Goal: Task Accomplishment & Management: Complete application form

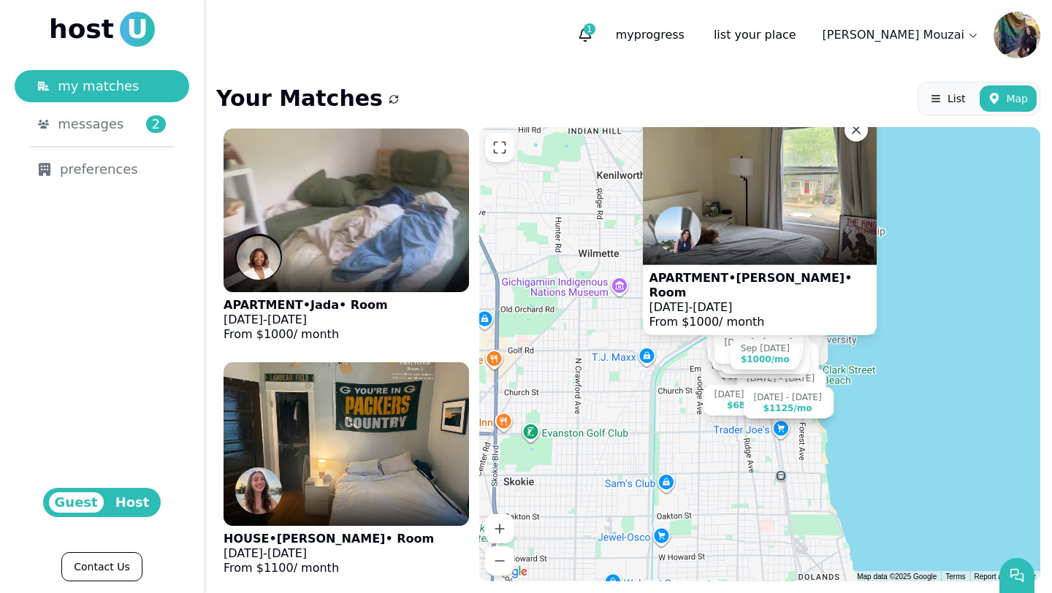
scroll to position [7822, 0]
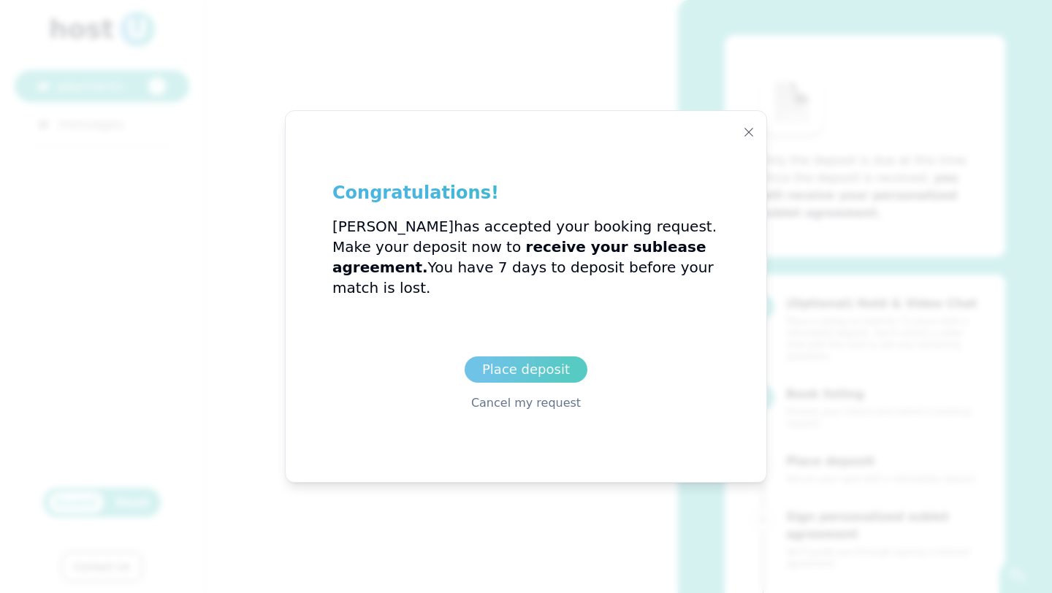
click at [541, 357] on link "Place deposit" at bounding box center [526, 370] width 123 height 26
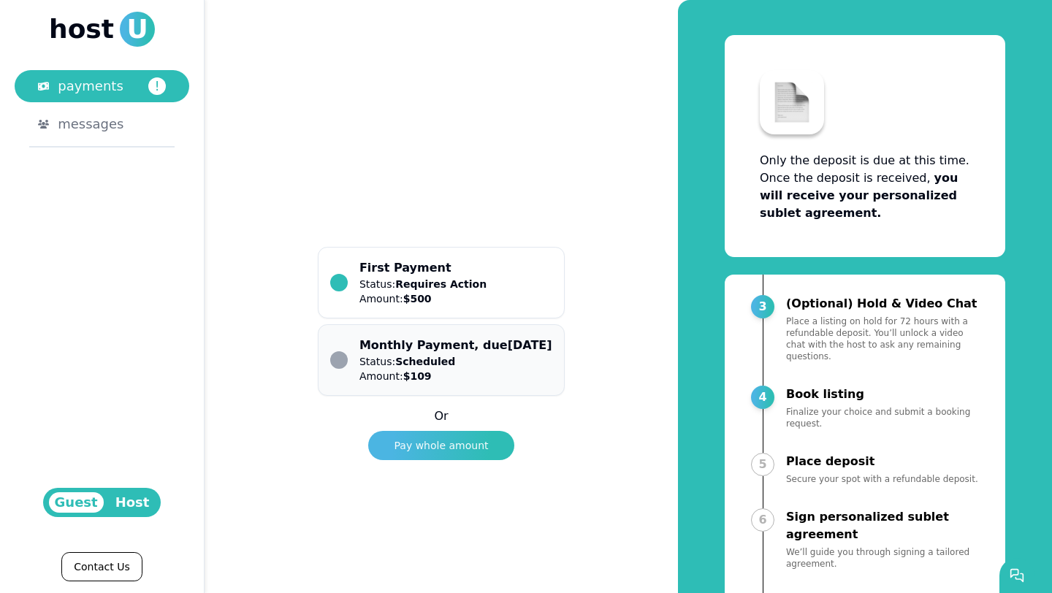
click at [484, 354] on div "Status: Scheduled Amount: $ 109" at bounding box center [455, 368] width 193 height 29
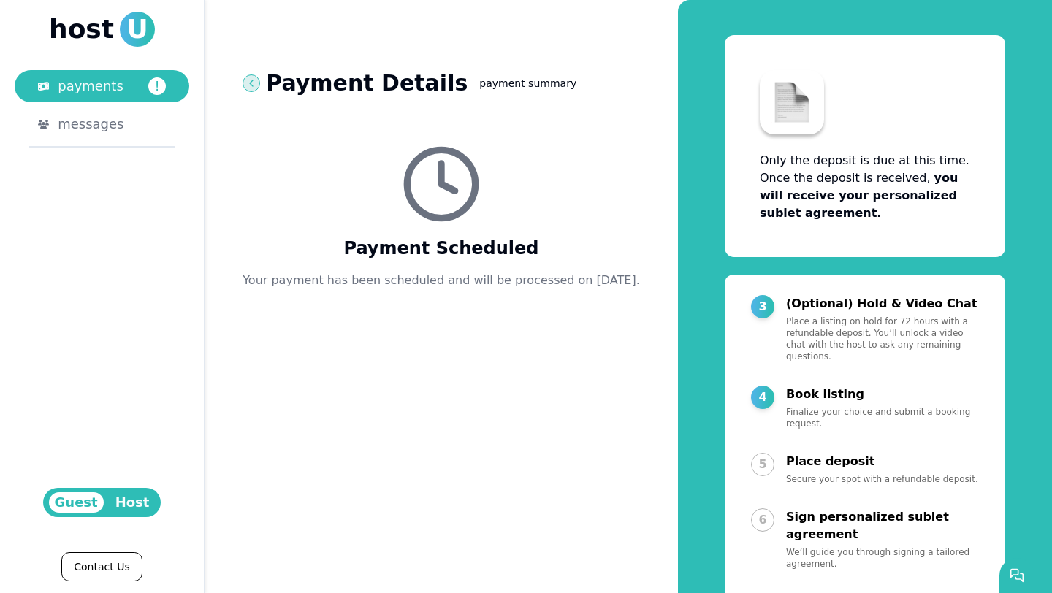
click at [257, 83] on icon at bounding box center [251, 83] width 12 height 12
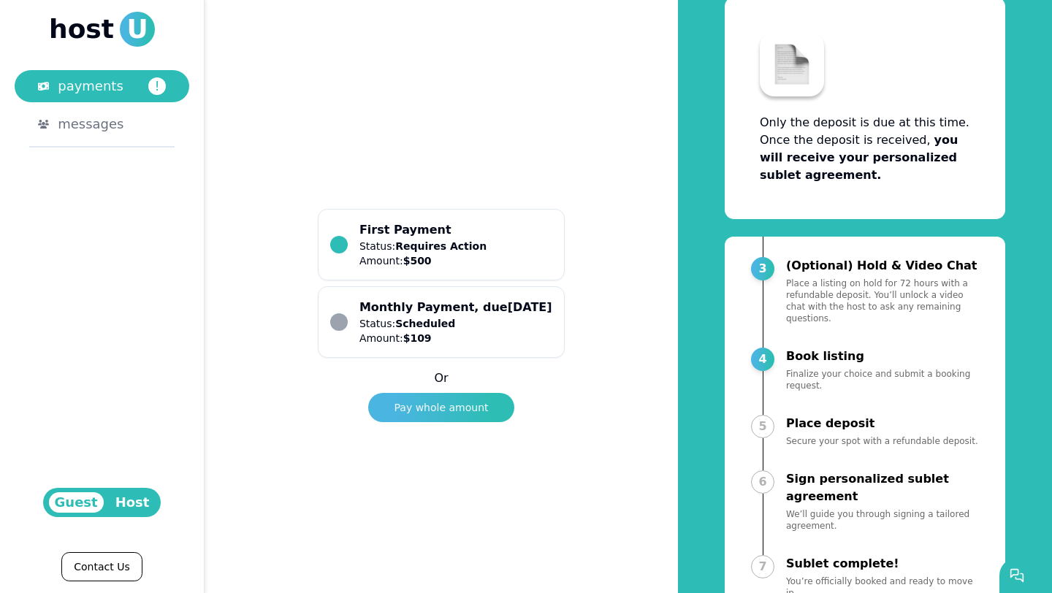
scroll to position [37, 0]
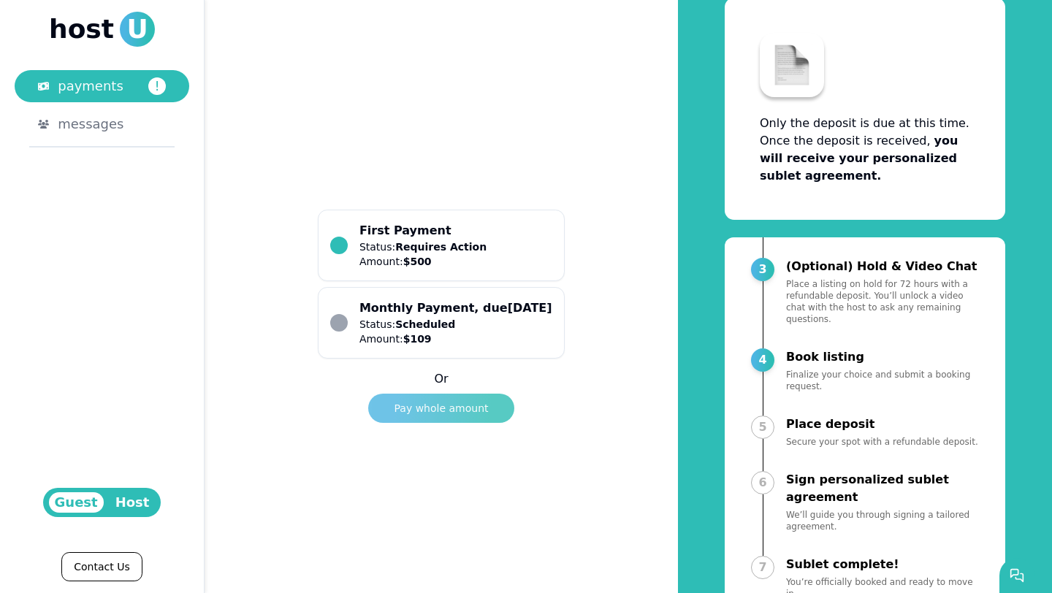
click at [486, 400] on button "Pay whole amount" at bounding box center [441, 408] width 146 height 29
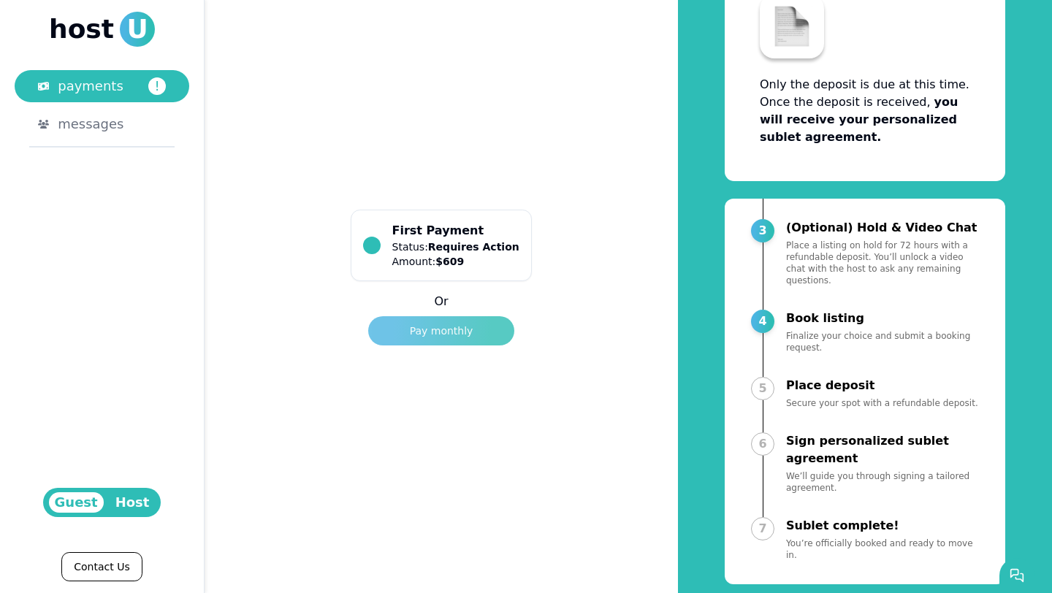
click at [462, 324] on div "Pay monthly" at bounding box center [442, 331] width 64 height 15
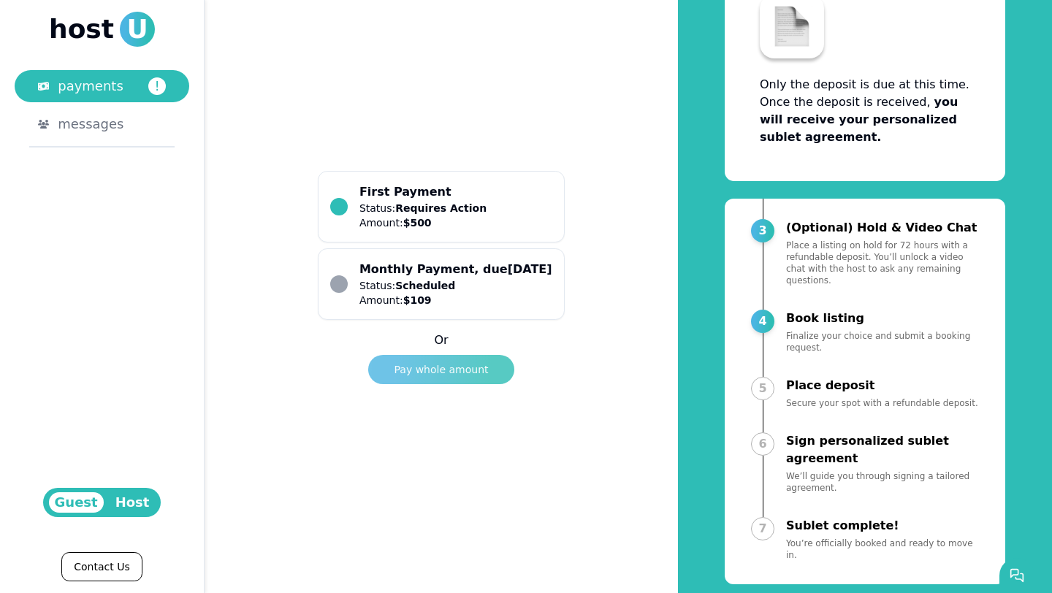
scroll to position [37, 0]
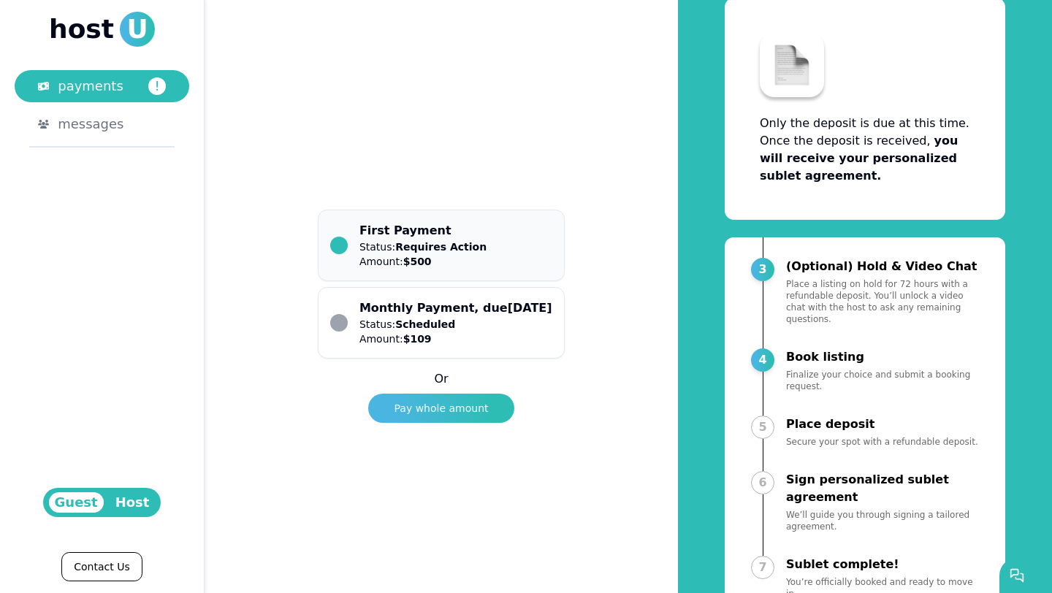
click at [393, 240] on p "Status: Requires Action" at bounding box center [422, 247] width 127 height 15
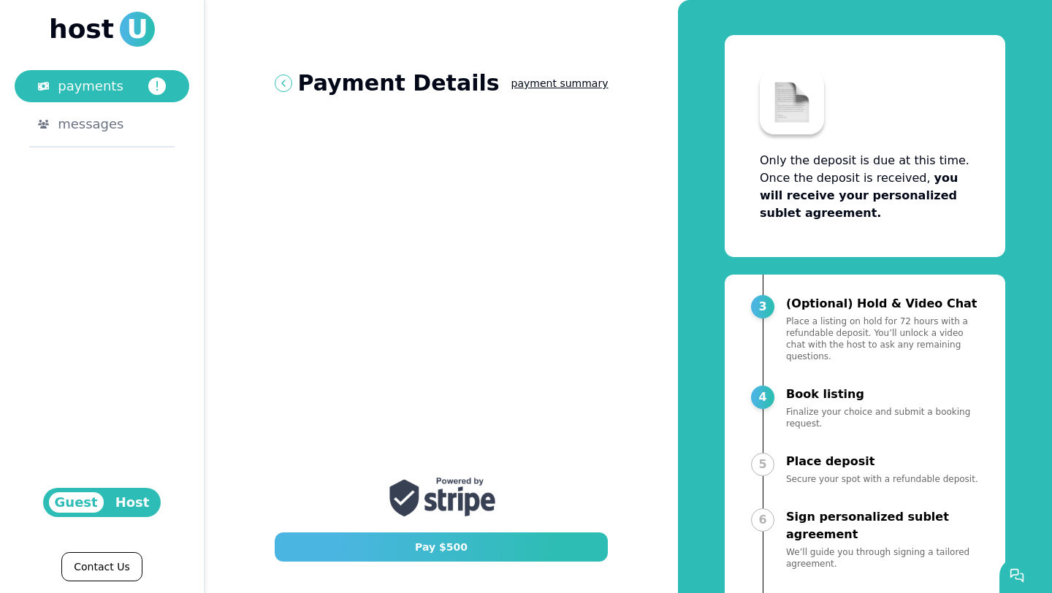
click at [291, 156] on div "Payment Details payment summary Pay $ 500" at bounding box center [441, 315] width 357 height 515
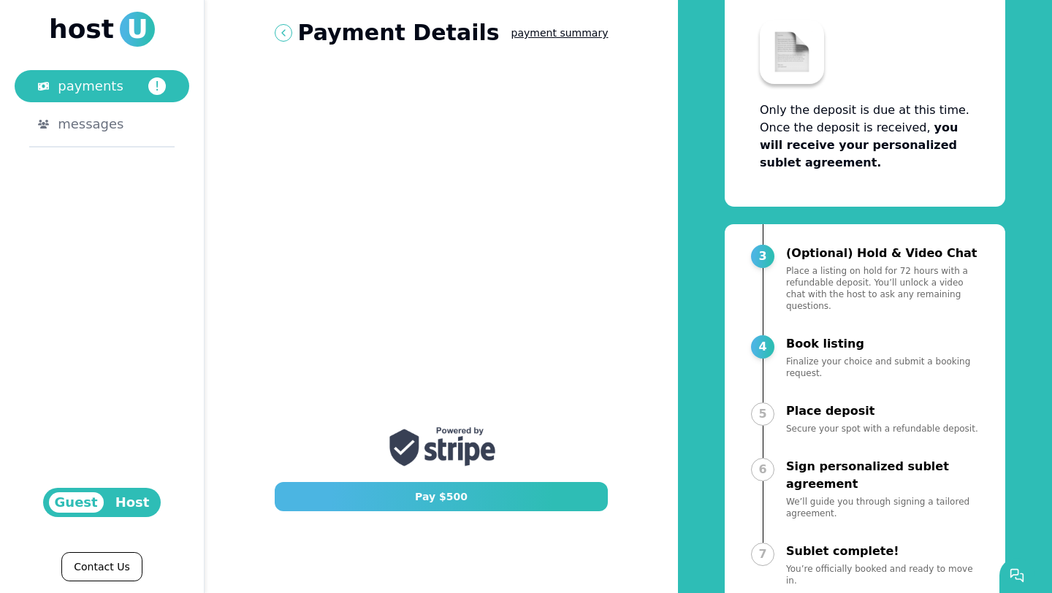
scroll to position [79, 0]
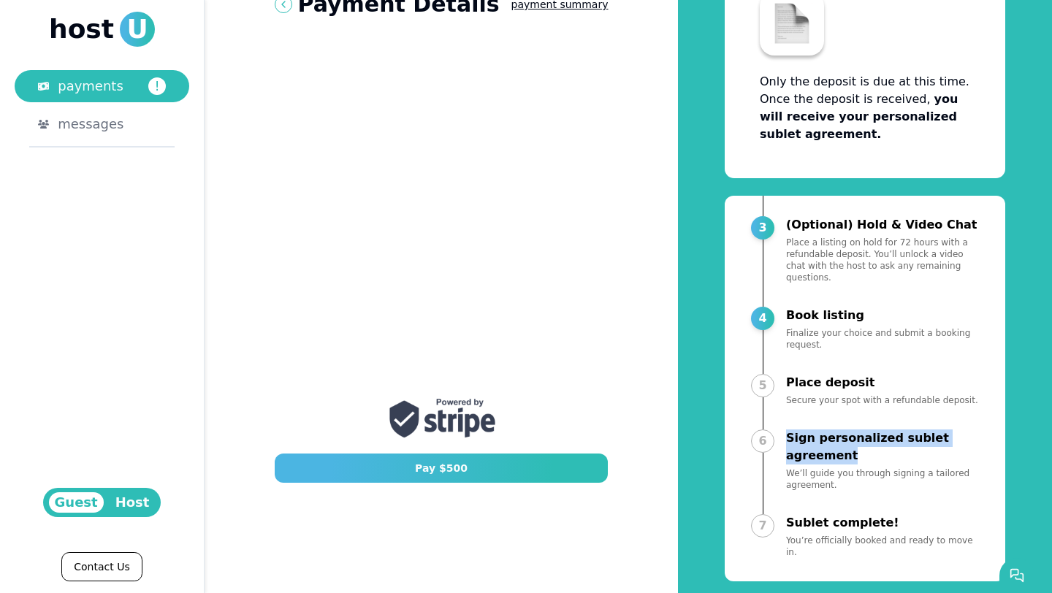
drag, startPoint x: 785, startPoint y: 426, endPoint x: 858, endPoint y: 446, distance: 75.2
click at [858, 446] on div "6 Sign personalized sublet agreement We’ll guide you through signing a tailored…" at bounding box center [865, 474] width 228 height 88
click at [829, 430] on p "Sign personalized sublet agreement" at bounding box center [882, 447] width 193 height 35
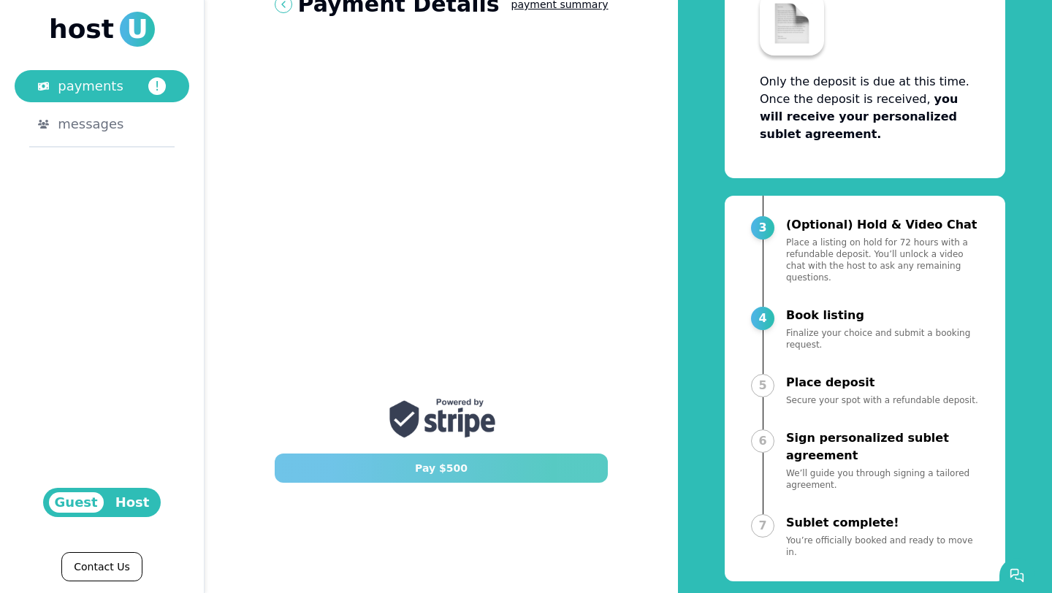
click at [449, 469] on div "Pay $ 500" at bounding box center [441, 468] width 53 height 15
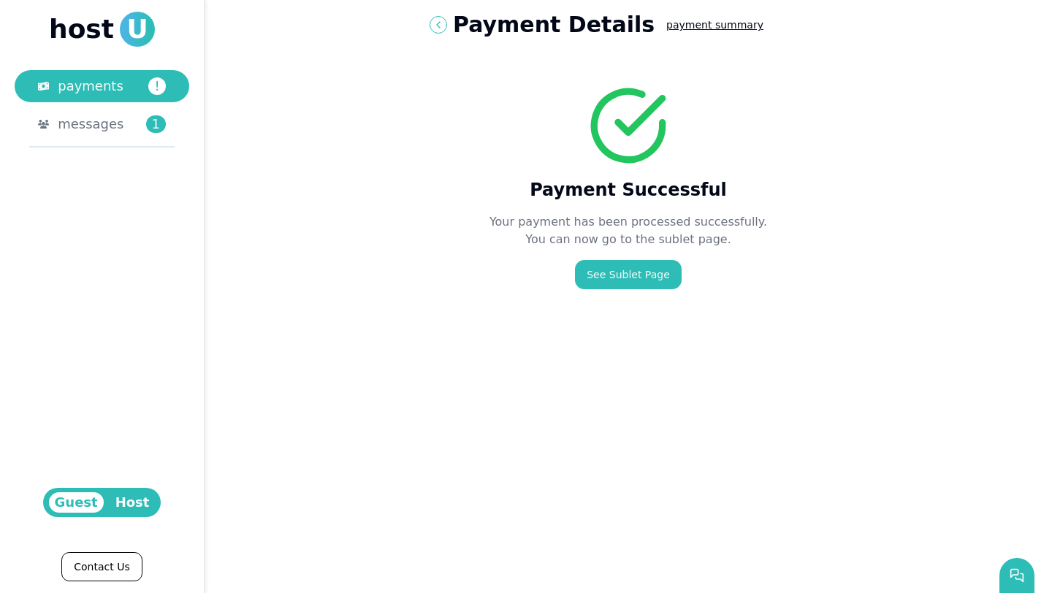
scroll to position [0, 0]
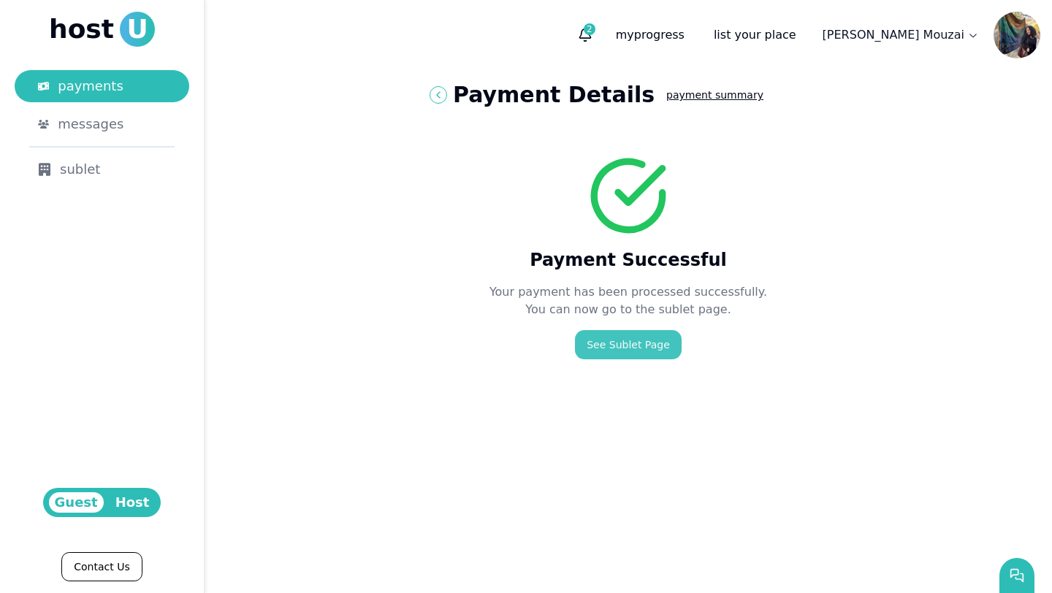
click at [616, 347] on link "See Sublet Page" at bounding box center [628, 344] width 107 height 29
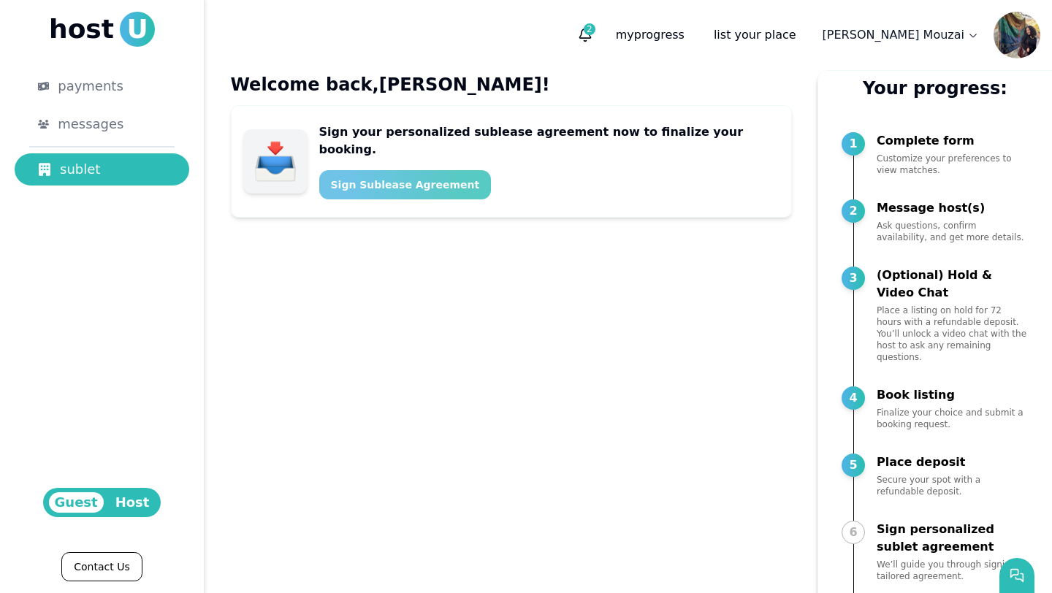
click at [459, 178] on div "Sign Sublease Agreement" at bounding box center [405, 185] width 149 height 15
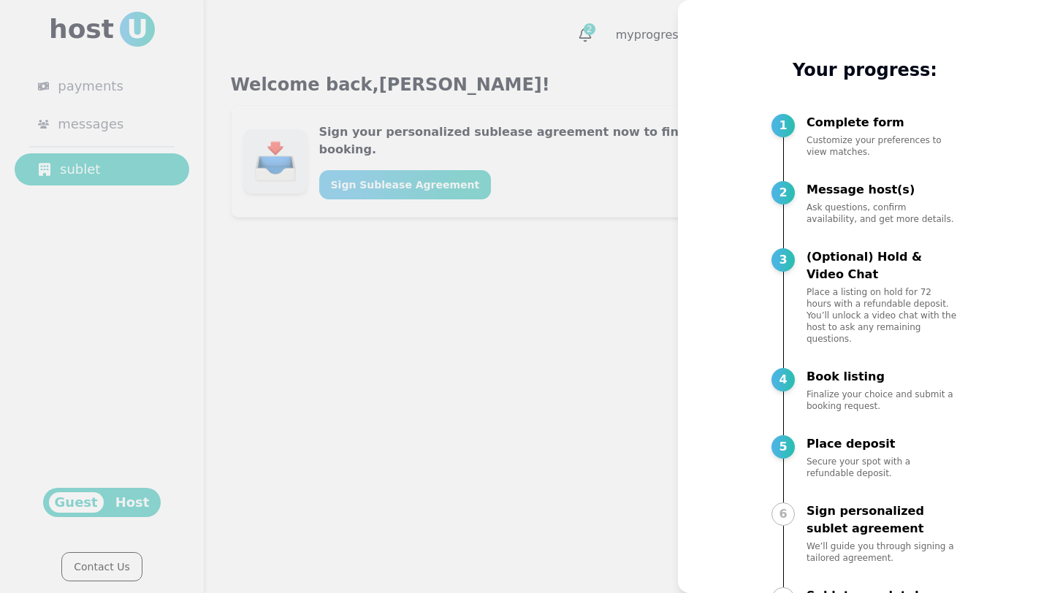
click at [473, 373] on div at bounding box center [526, 296] width 1052 height 593
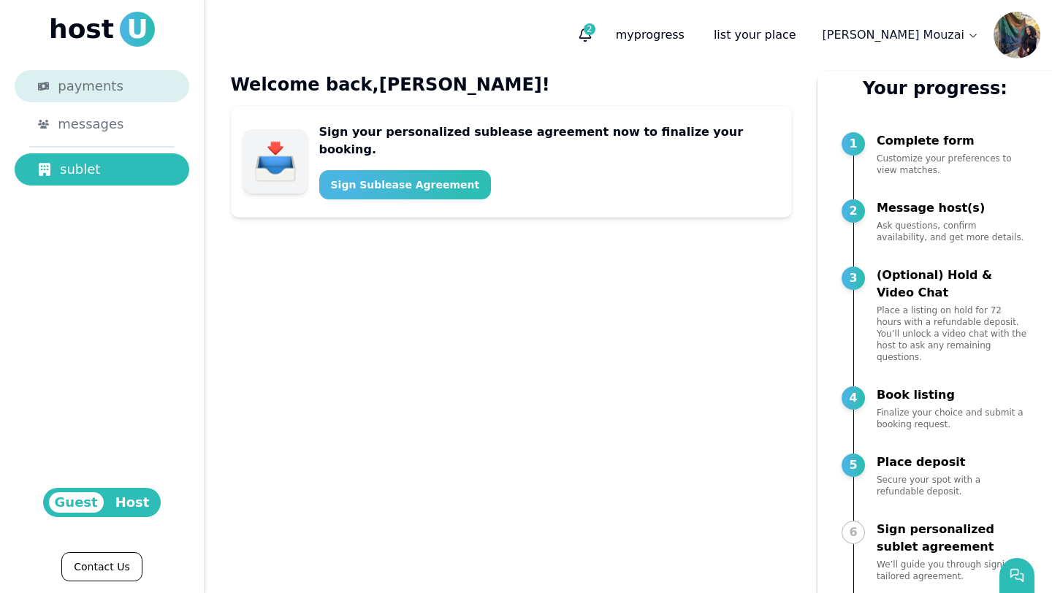
click at [123, 88] on div "payments" at bounding box center [112, 86] width 108 height 20
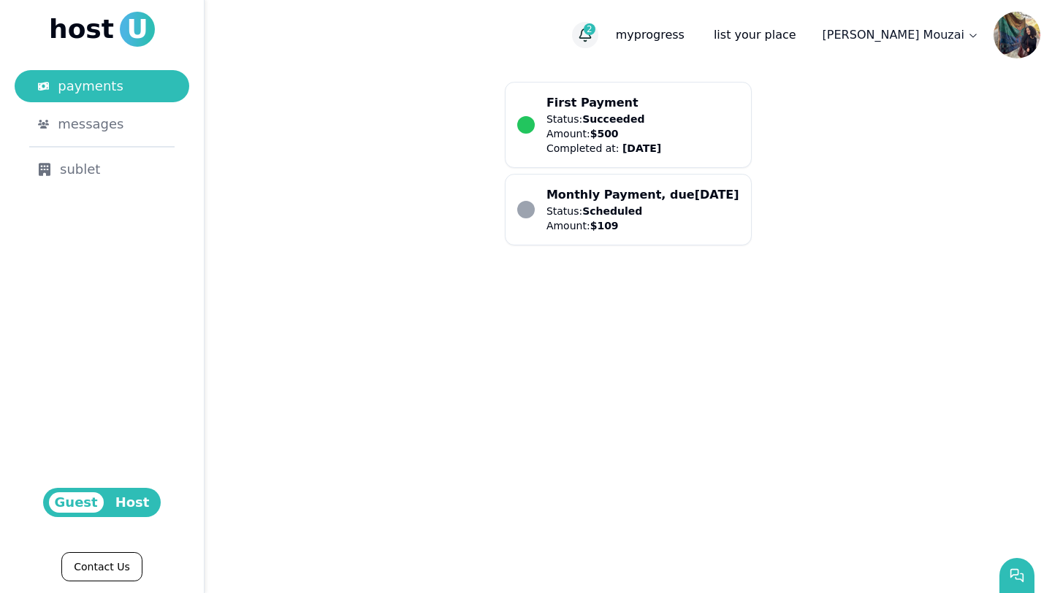
click at [595, 33] on span "2" at bounding box center [590, 29] width 12 height 12
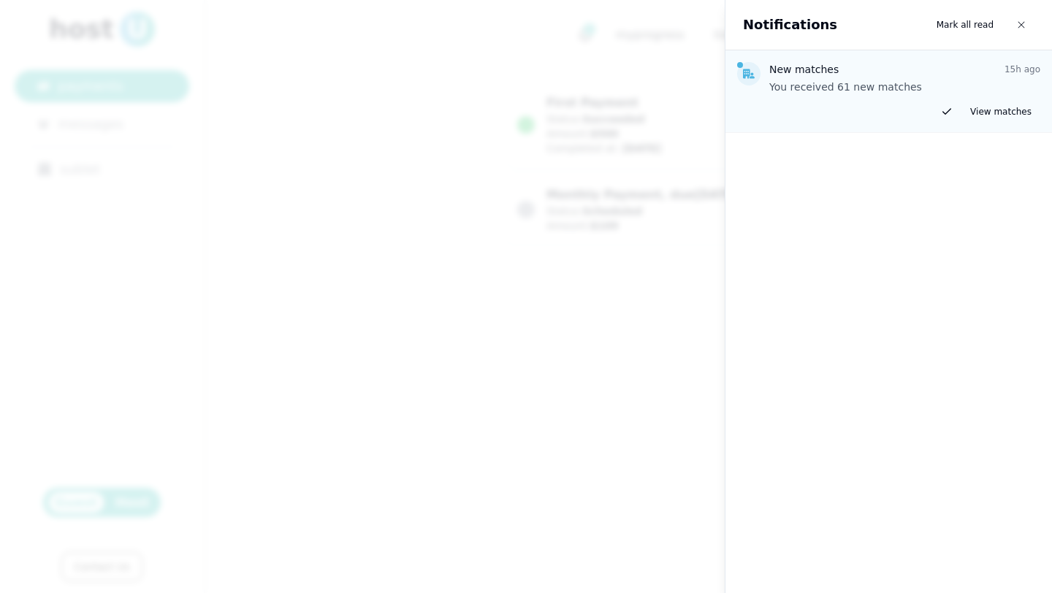
click at [533, 372] on div at bounding box center [526, 296] width 1052 height 593
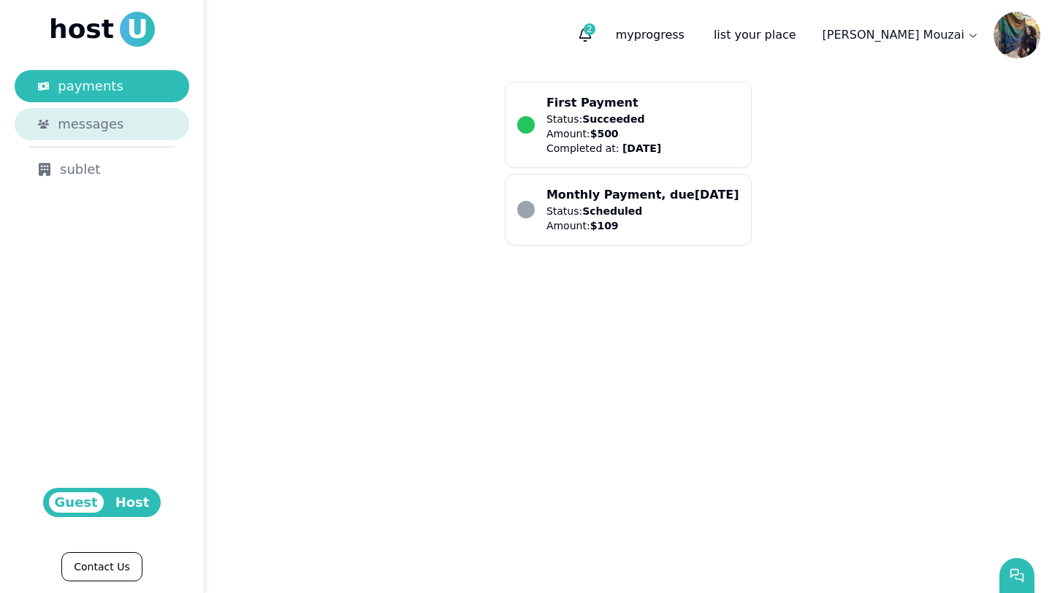
click at [69, 128] on span "messages" at bounding box center [91, 124] width 66 height 20
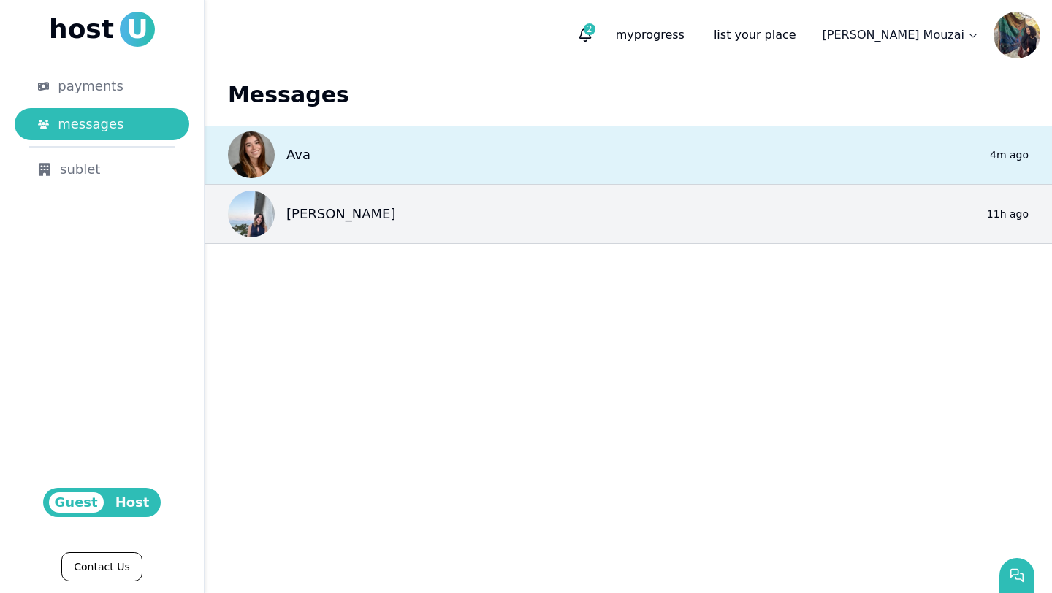
click at [323, 155] on div "Ava 0 4m ago" at bounding box center [628, 155] width 847 height 59
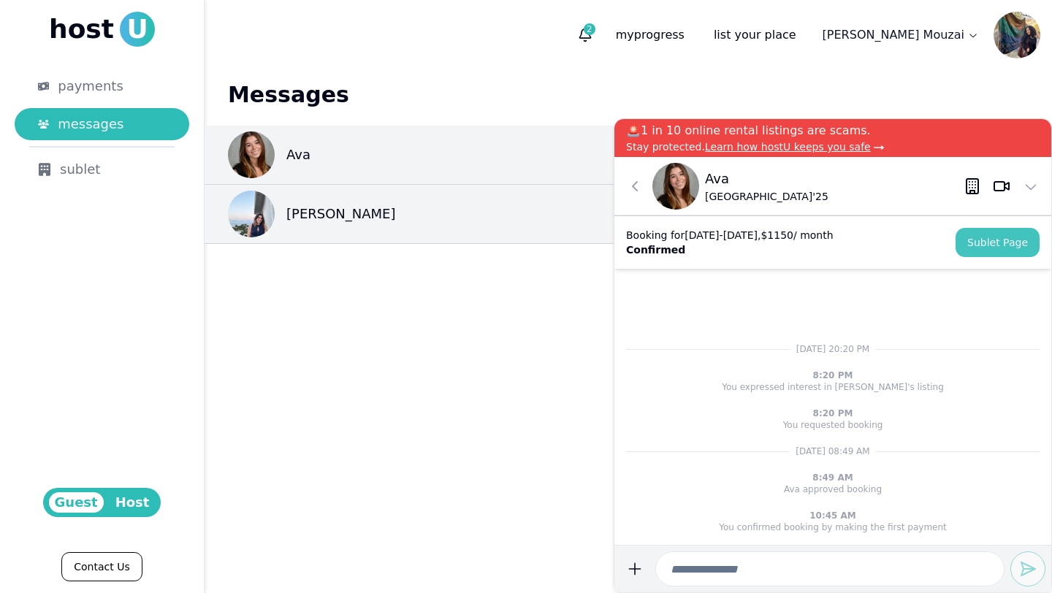
click at [982, 250] on link "Sublet Page" at bounding box center [998, 242] width 84 height 29
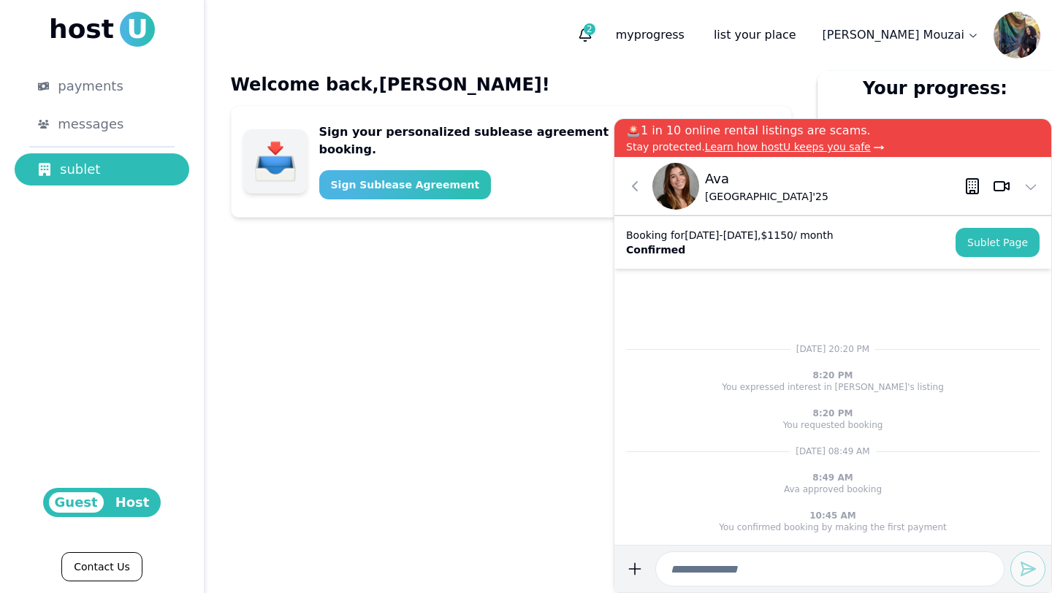
click at [525, 259] on div "Welcome back, Sarah ! Sign your personalized sublease agreement now to finalize…" at bounding box center [511, 374] width 584 height 609
click at [104, 31] on span "host" at bounding box center [81, 29] width 65 height 29
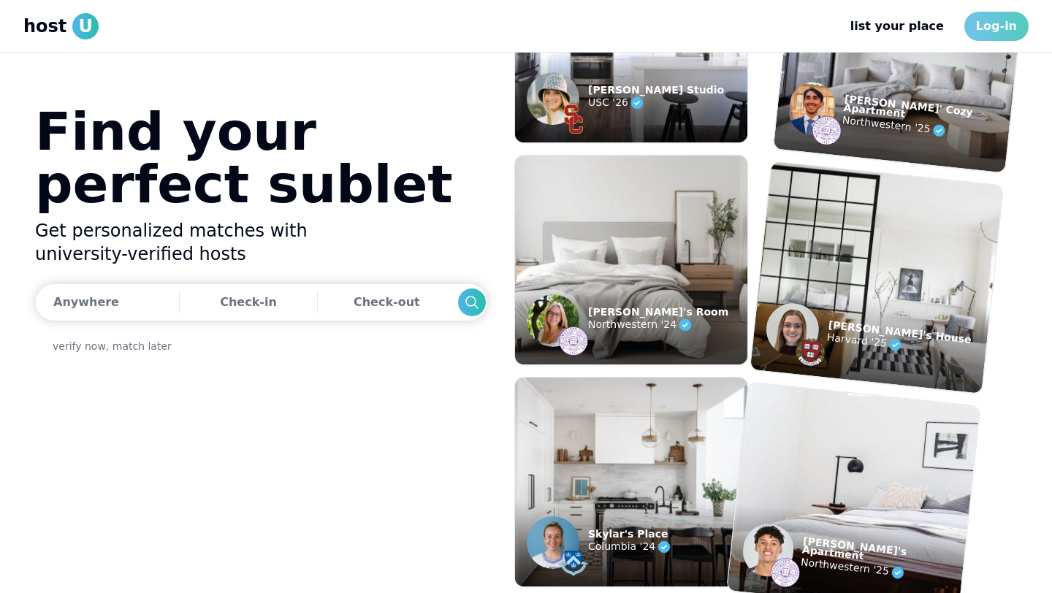
click at [1007, 27] on link "Log-in" at bounding box center [996, 26] width 64 height 29
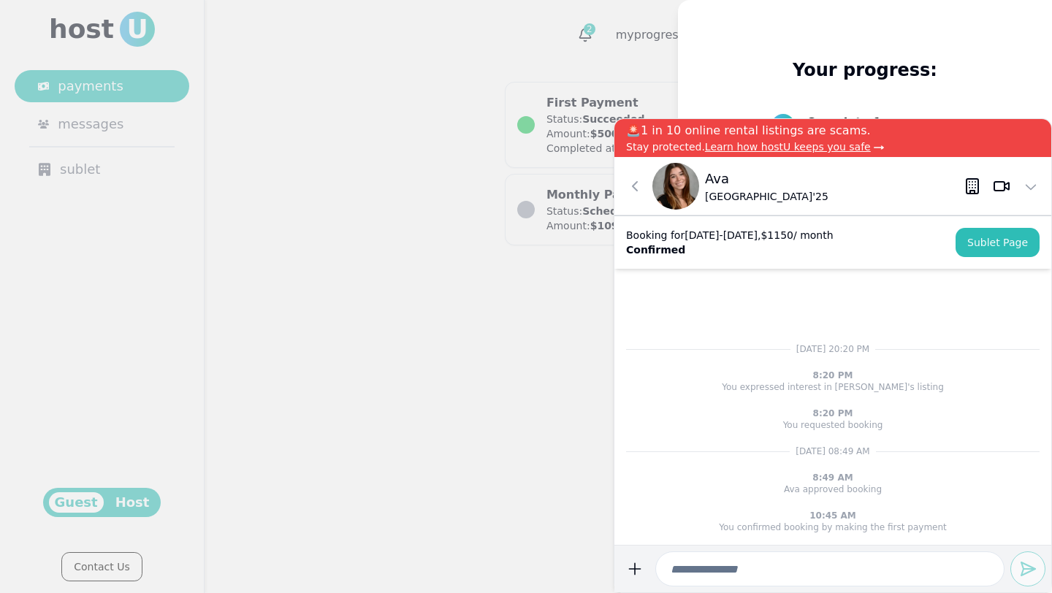
click at [479, 270] on div at bounding box center [526, 296] width 1052 height 593
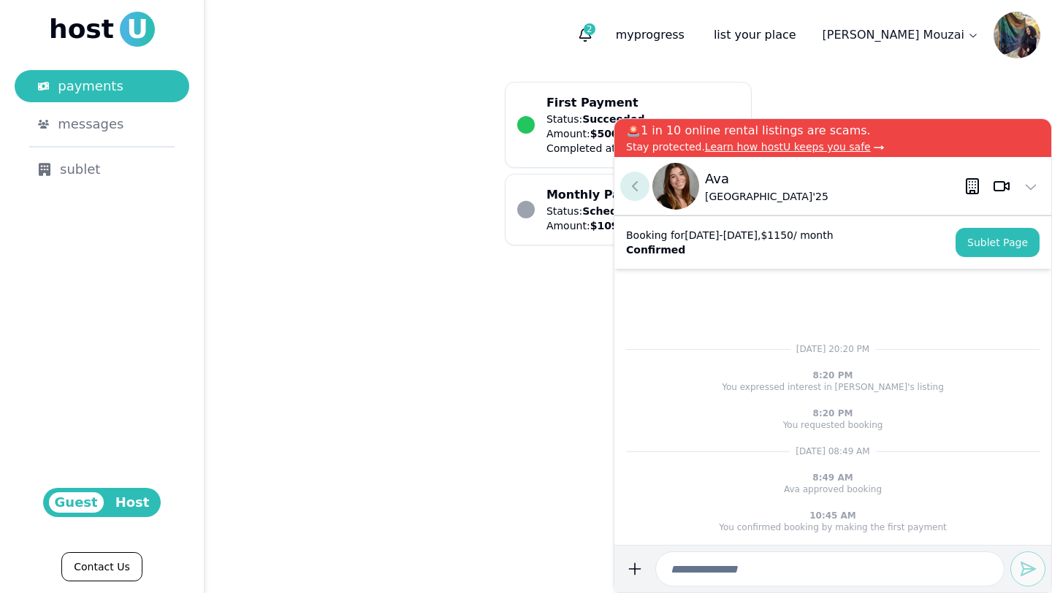
click at [633, 186] on use at bounding box center [635, 186] width 4 height 9
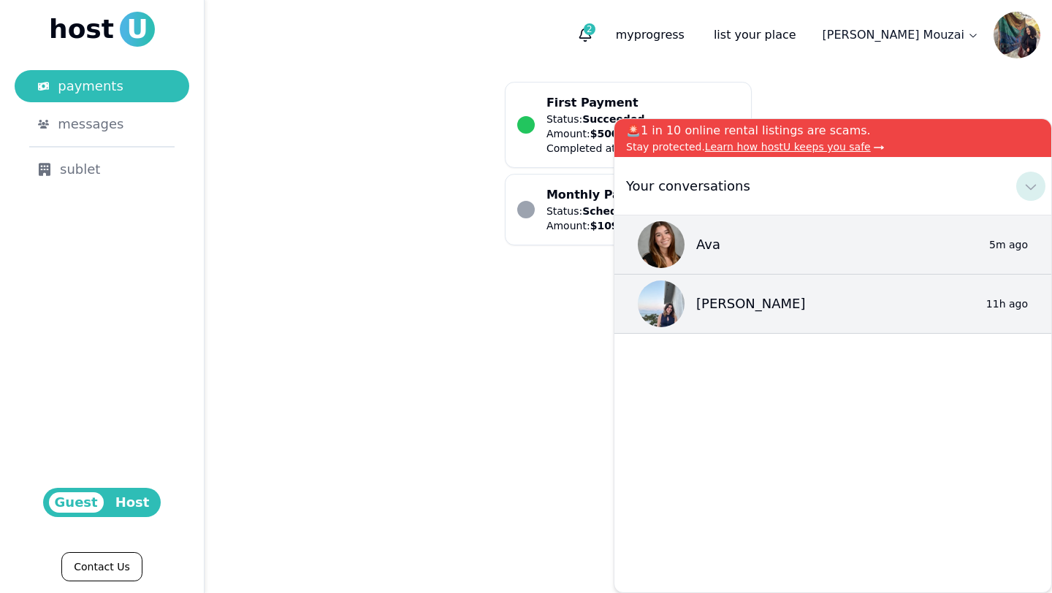
click at [1029, 186] on icon at bounding box center [1031, 187] width 18 height 18
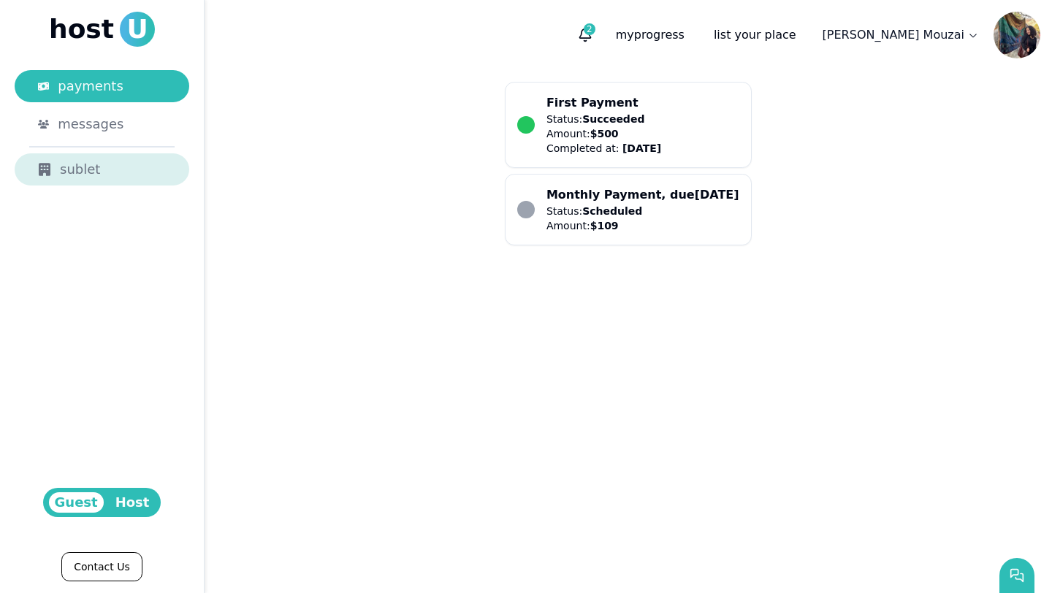
click at [78, 184] on link "sublet" at bounding box center [102, 169] width 175 height 32
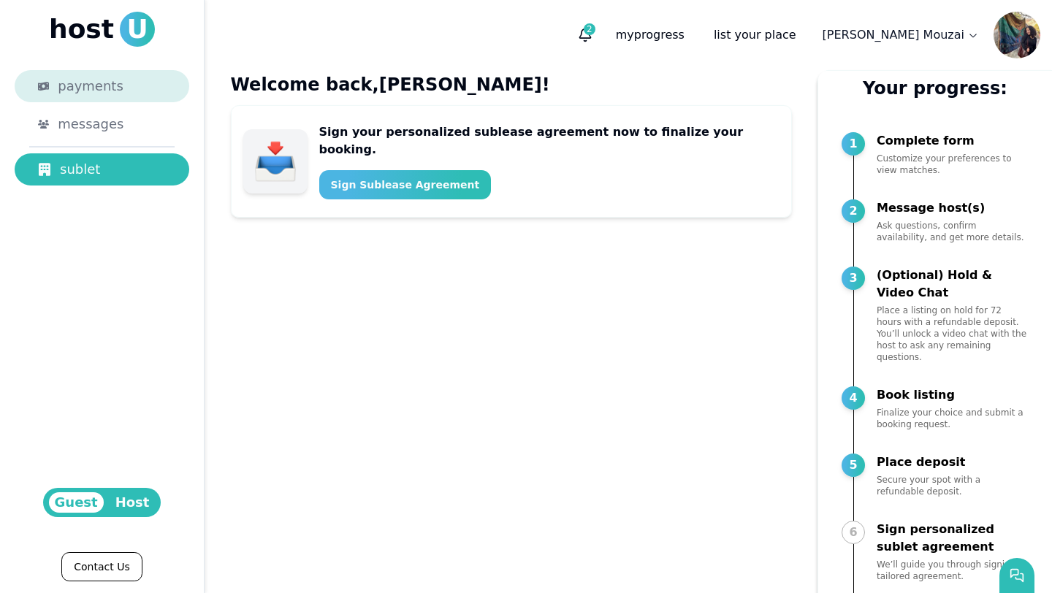
click at [110, 83] on span "payments" at bounding box center [91, 86] width 66 height 20
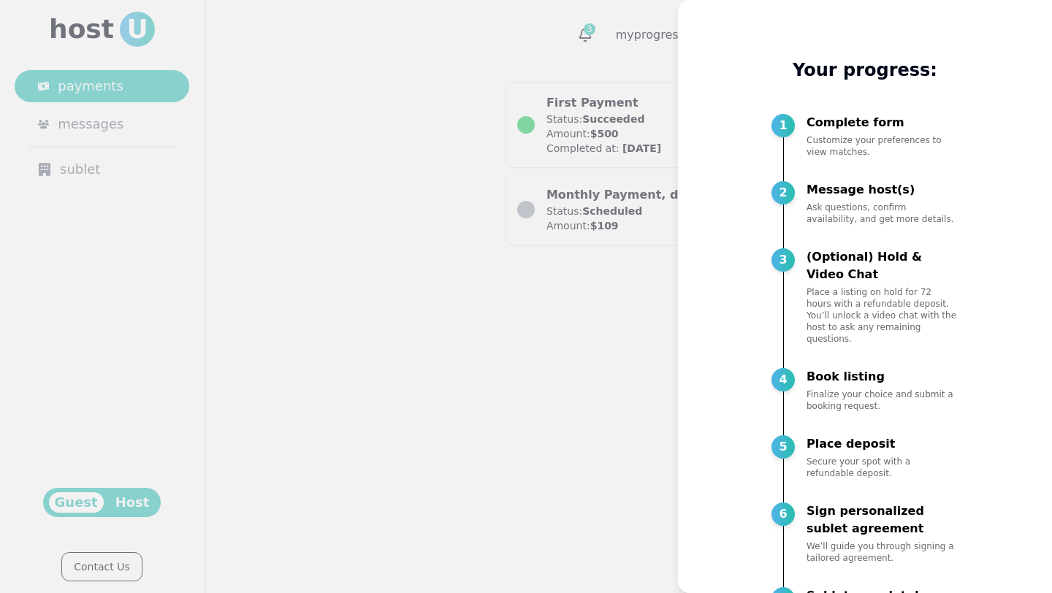
click at [500, 340] on div at bounding box center [526, 296] width 1052 height 593
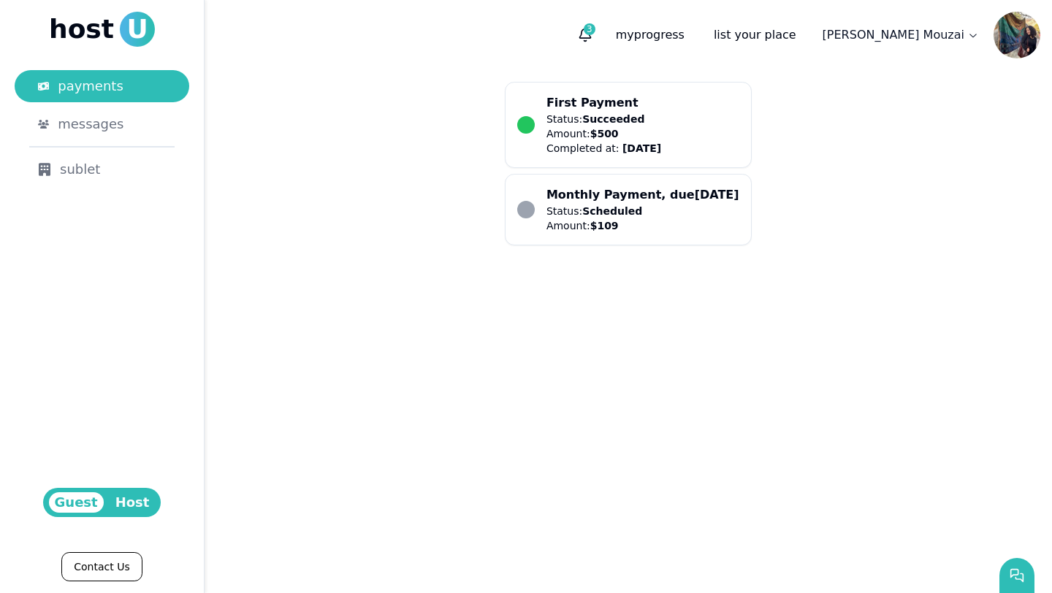
click at [1014, 13] on img at bounding box center [1017, 35] width 47 height 47
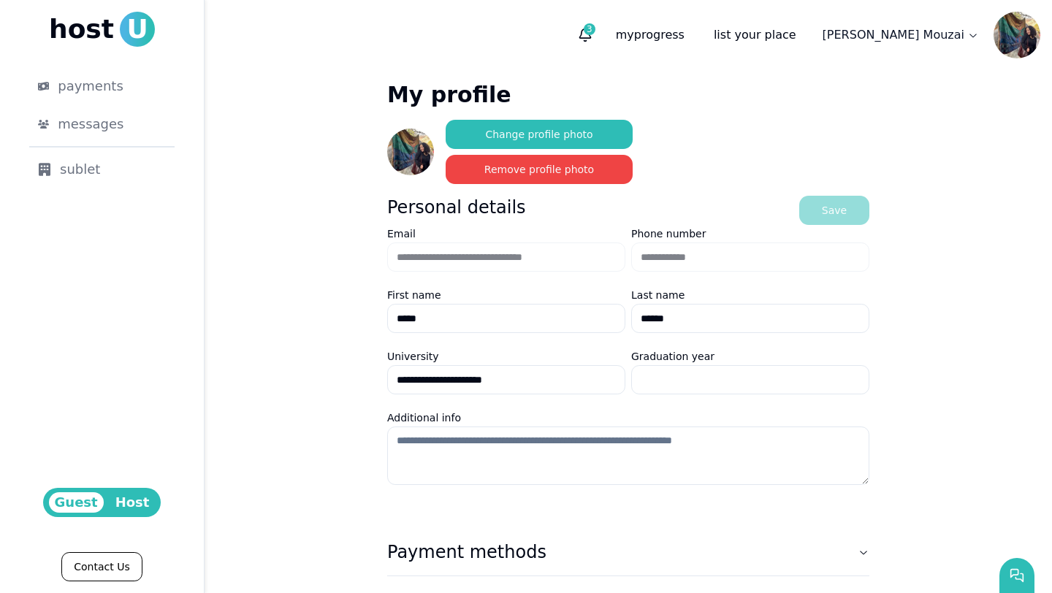
click at [418, 161] on img at bounding box center [410, 152] width 47 height 47
click at [664, 47] on div "3 my progress list your place Sarah Mouzai" at bounding box center [806, 35] width 468 height 47
click at [586, 41] on icon "button" at bounding box center [585, 41] width 2 height 1
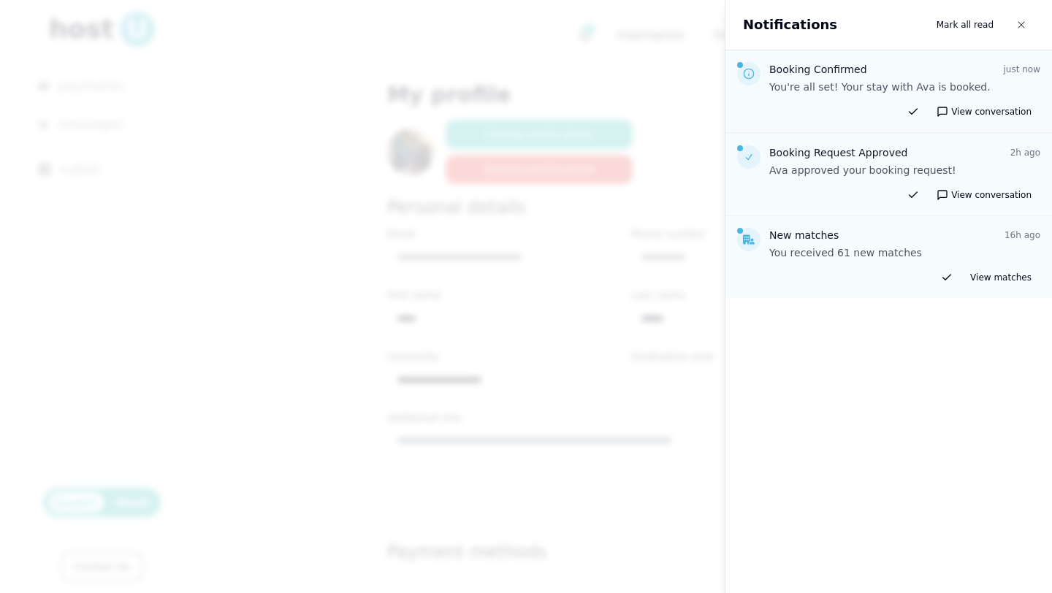
click at [563, 245] on div at bounding box center [526, 296] width 1052 height 593
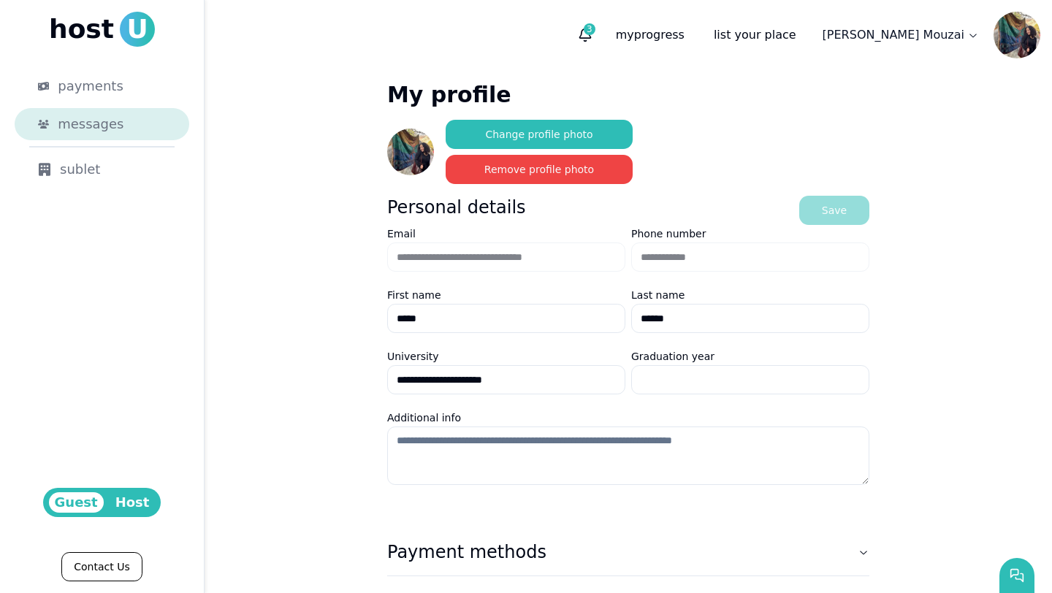
click at [126, 134] on div "messages" at bounding box center [112, 124] width 108 height 20
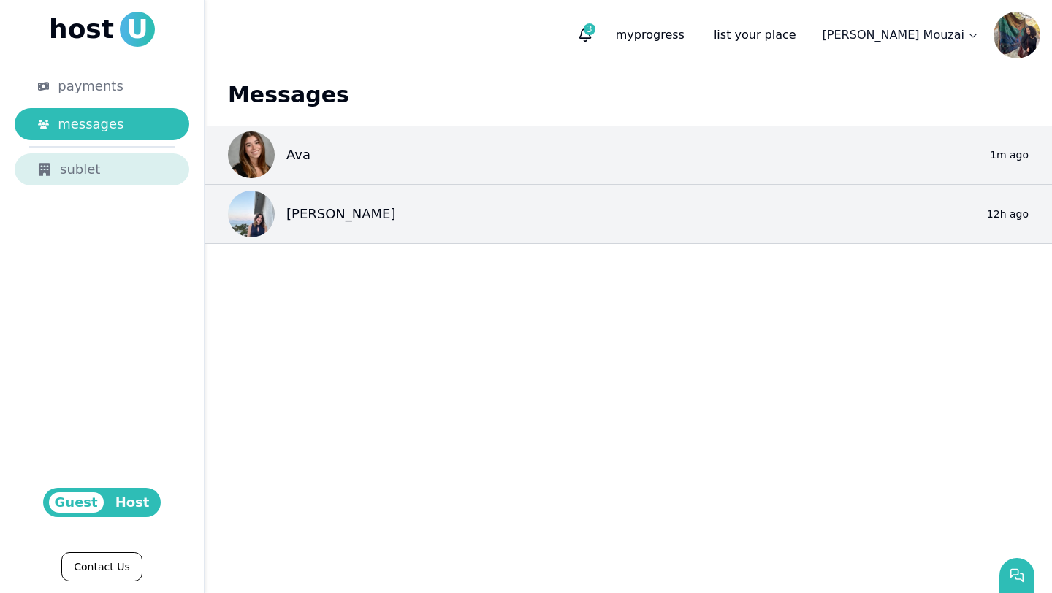
click at [121, 168] on div "sublet" at bounding box center [102, 169] width 128 height 20
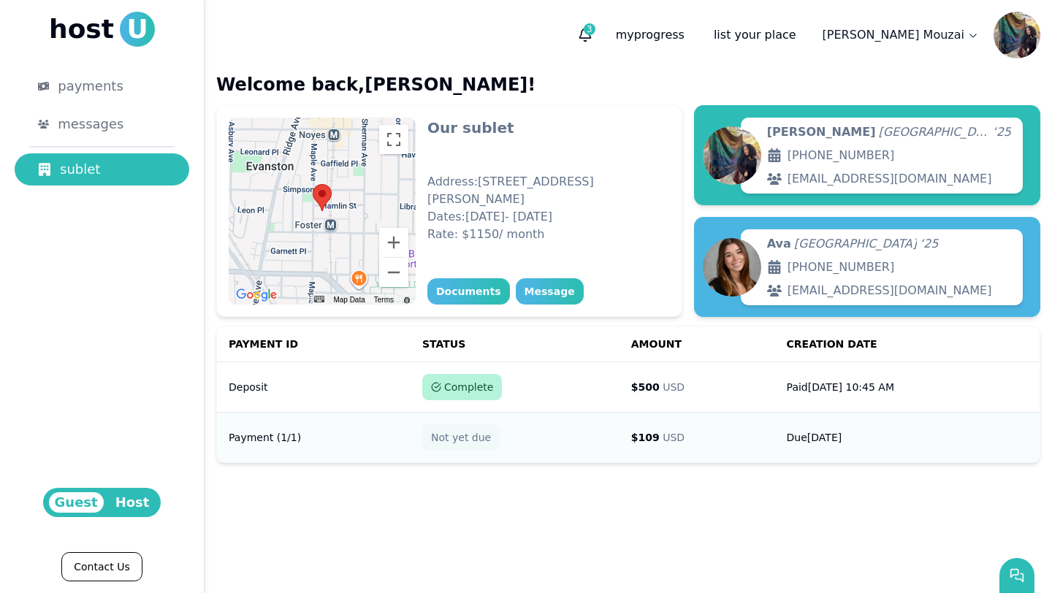
click at [658, 439] on td "$ 109 USD" at bounding box center [698, 437] width 156 height 50
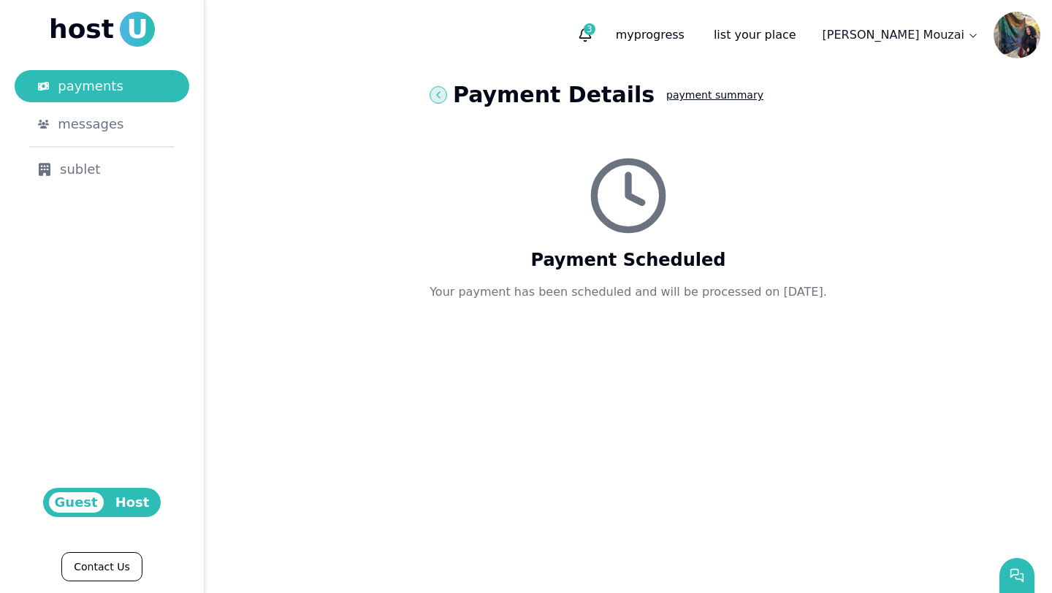
click at [433, 93] on icon at bounding box center [438, 95] width 12 height 12
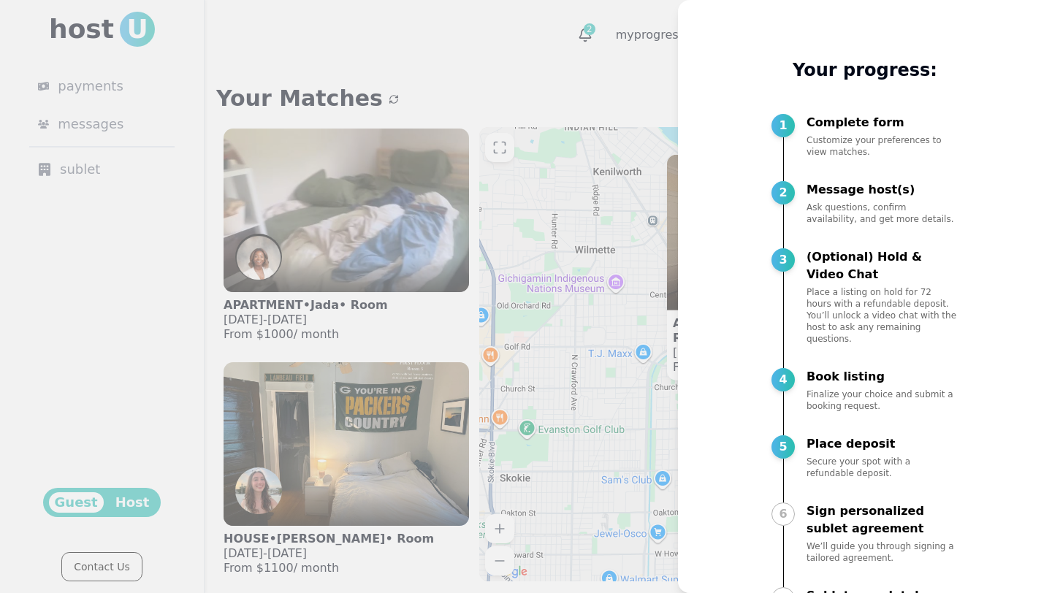
scroll to position [50, 0]
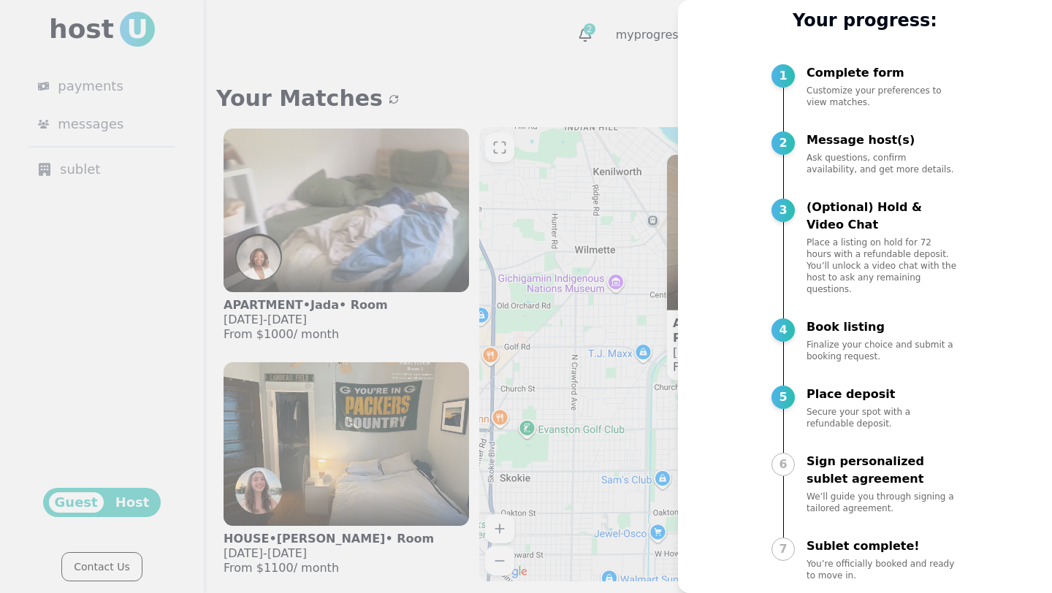
click at [599, 399] on div at bounding box center [526, 296] width 1052 height 593
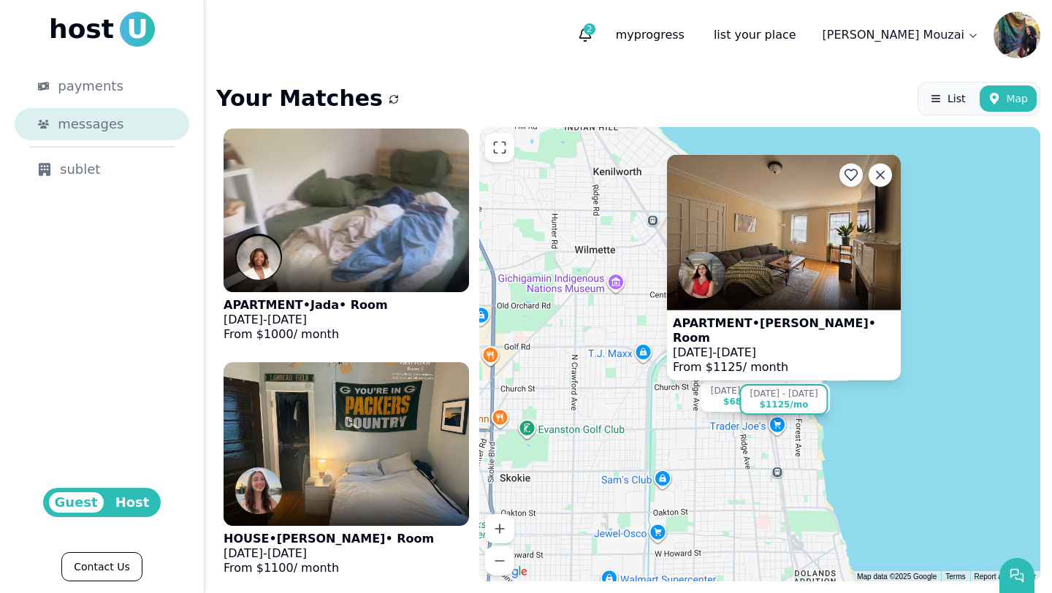
click at [128, 125] on div "messages" at bounding box center [112, 124] width 108 height 20
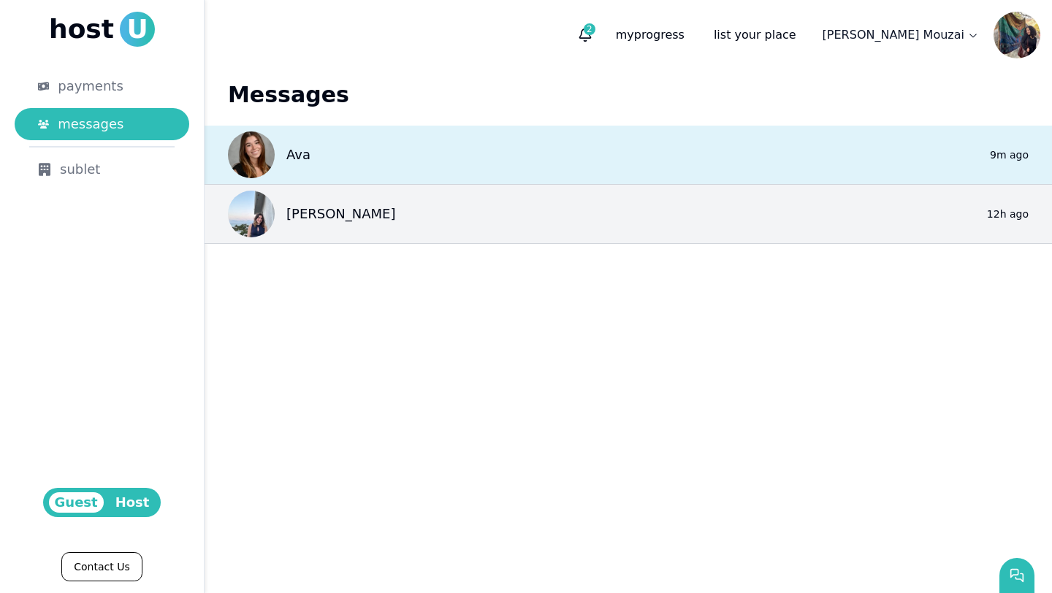
click at [460, 162] on div "Ava 0 9m ago" at bounding box center [628, 155] width 847 height 59
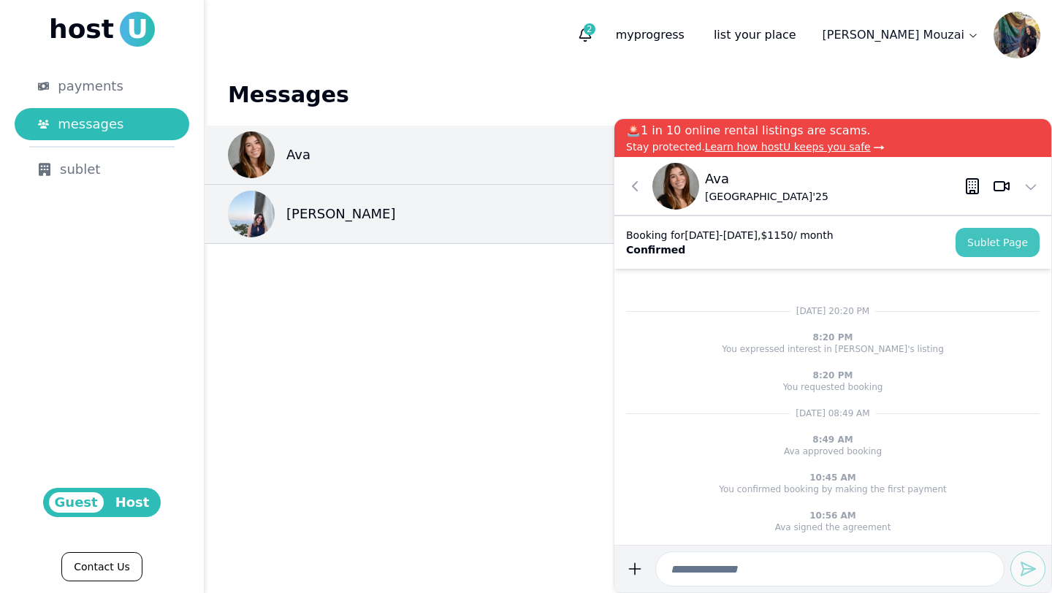
click at [999, 246] on link "Sublet Page" at bounding box center [998, 242] width 84 height 29
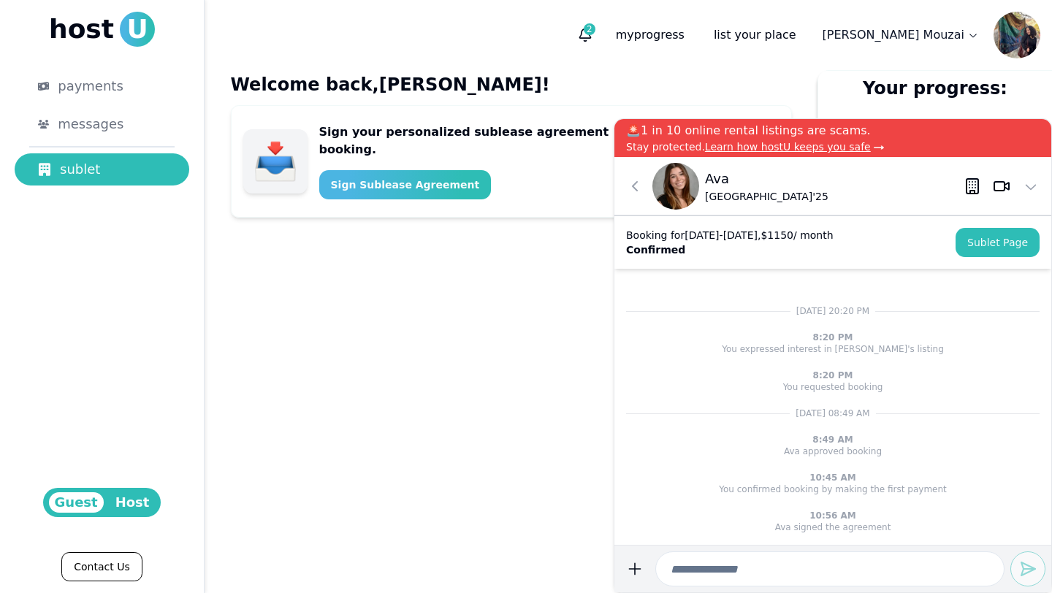
click at [452, 321] on div "Welcome back, Sarah ! Sign your personalized sublease agreement now to finalize…" at bounding box center [511, 374] width 584 height 609
click at [437, 178] on div "Sign Sublease Agreement" at bounding box center [405, 185] width 149 height 15
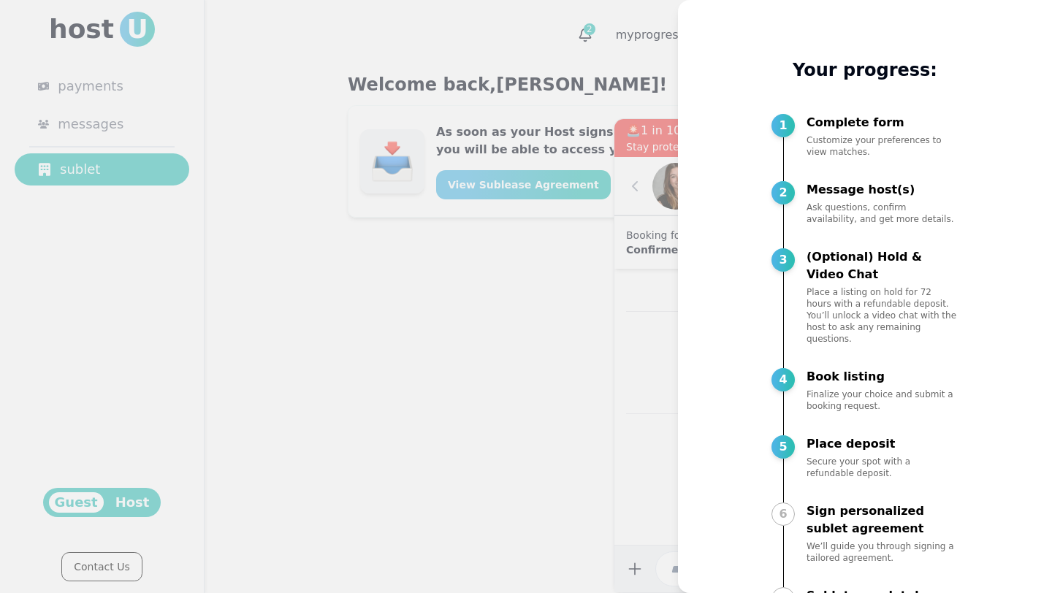
scroll to position [50, 0]
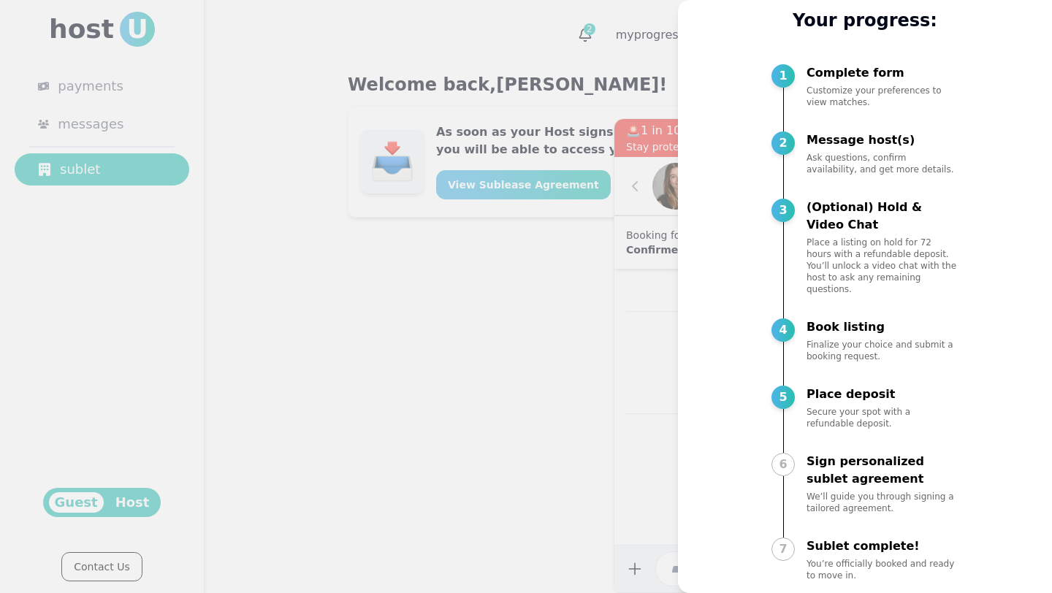
click at [574, 327] on div at bounding box center [526, 296] width 1052 height 593
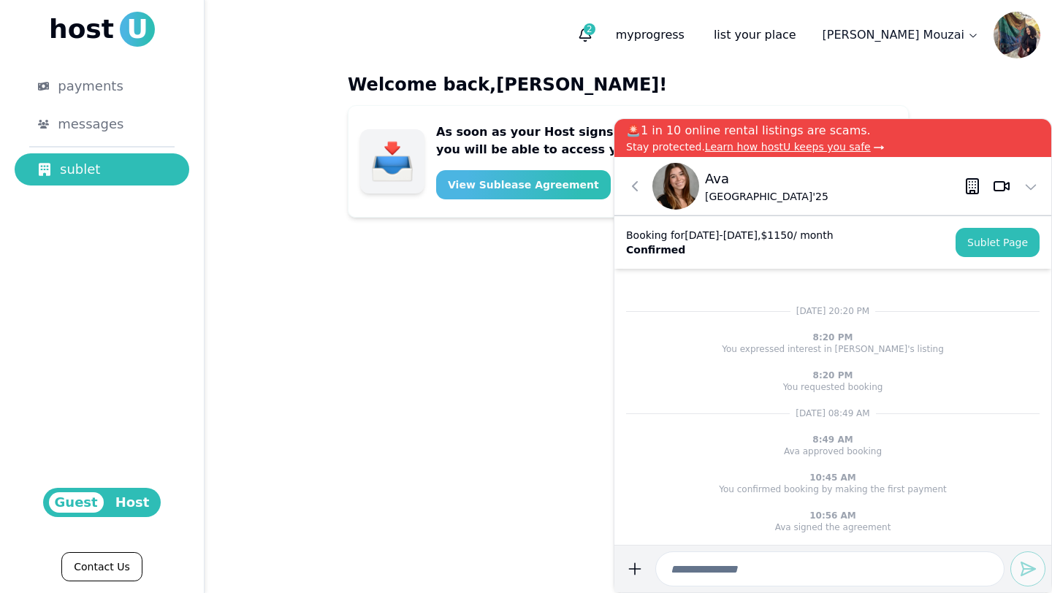
scroll to position [0, 0]
click at [508, 279] on div "Welcome back, [PERSON_NAME] ! As soon as your Host signs the personalized suble…" at bounding box center [628, 331] width 584 height 523
click at [638, 184] on icon at bounding box center [635, 187] width 18 height 18
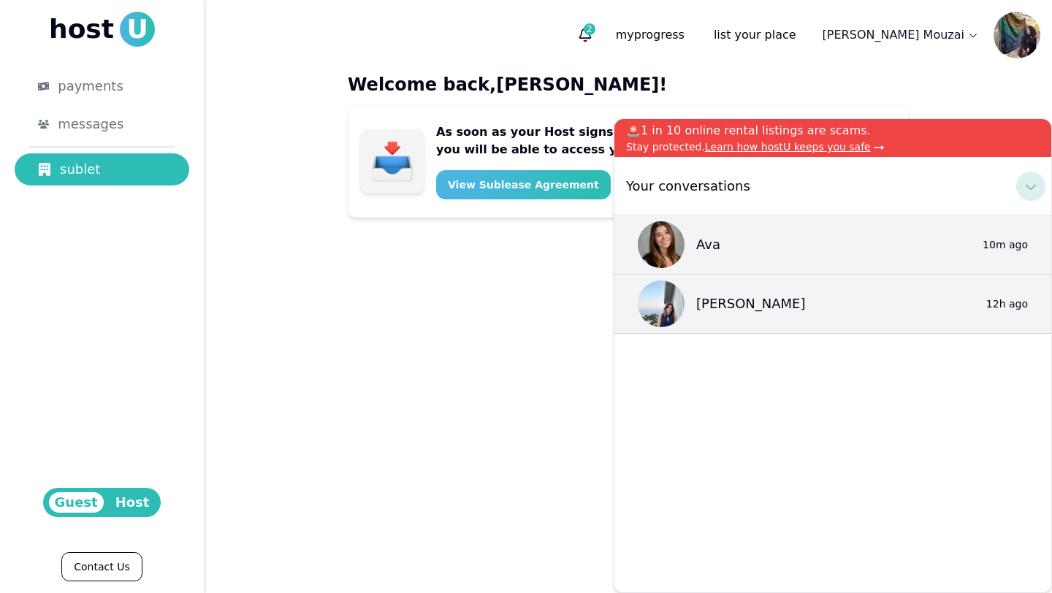
click at [1026, 185] on use at bounding box center [1031, 188] width 10 height 6
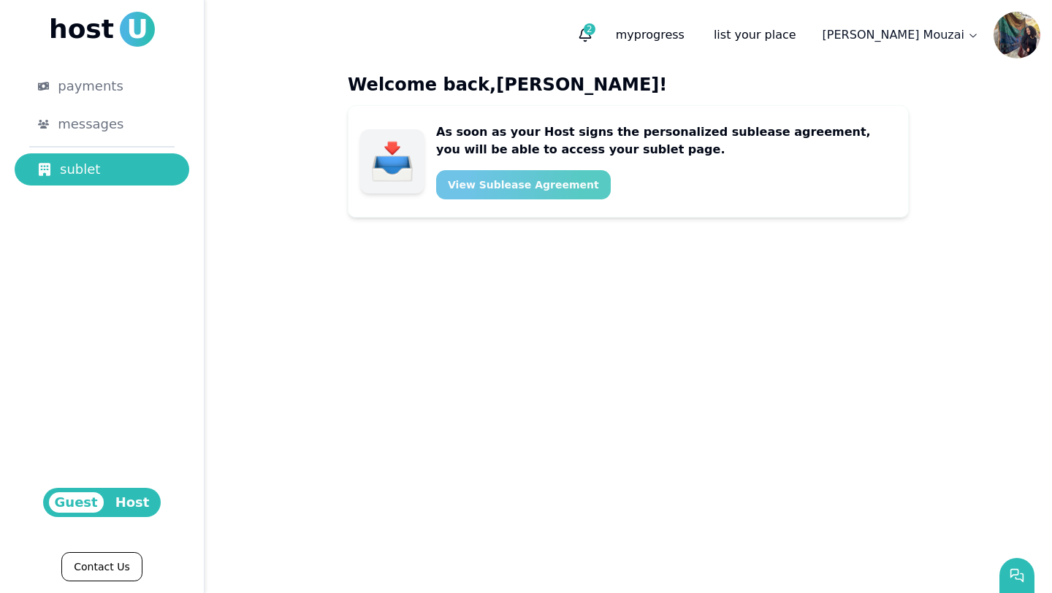
click at [529, 194] on button "View Sublease Agreement" at bounding box center [523, 184] width 175 height 29
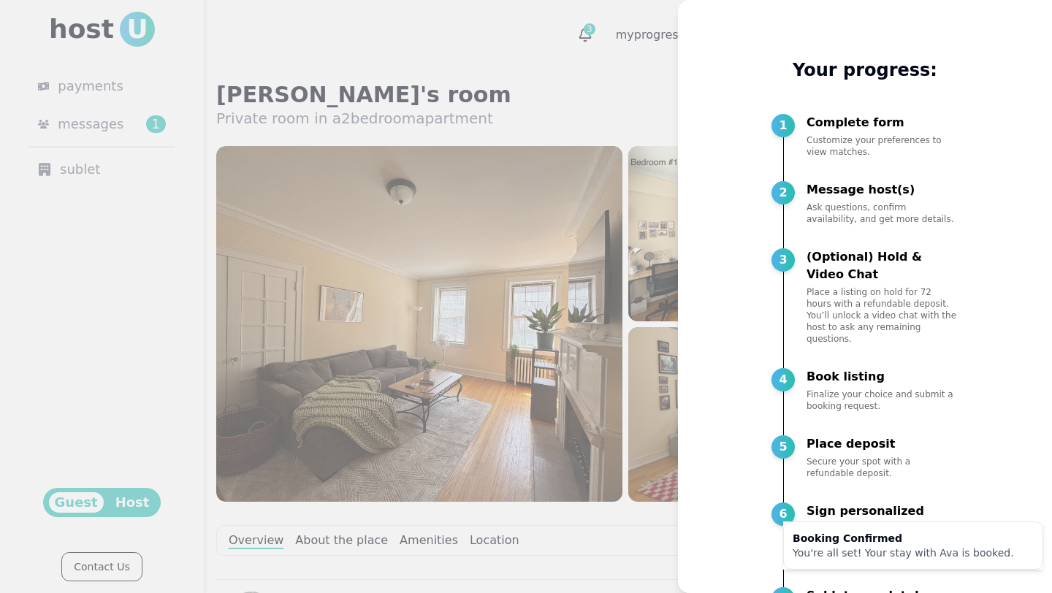
click at [625, 374] on div at bounding box center [526, 296] width 1052 height 593
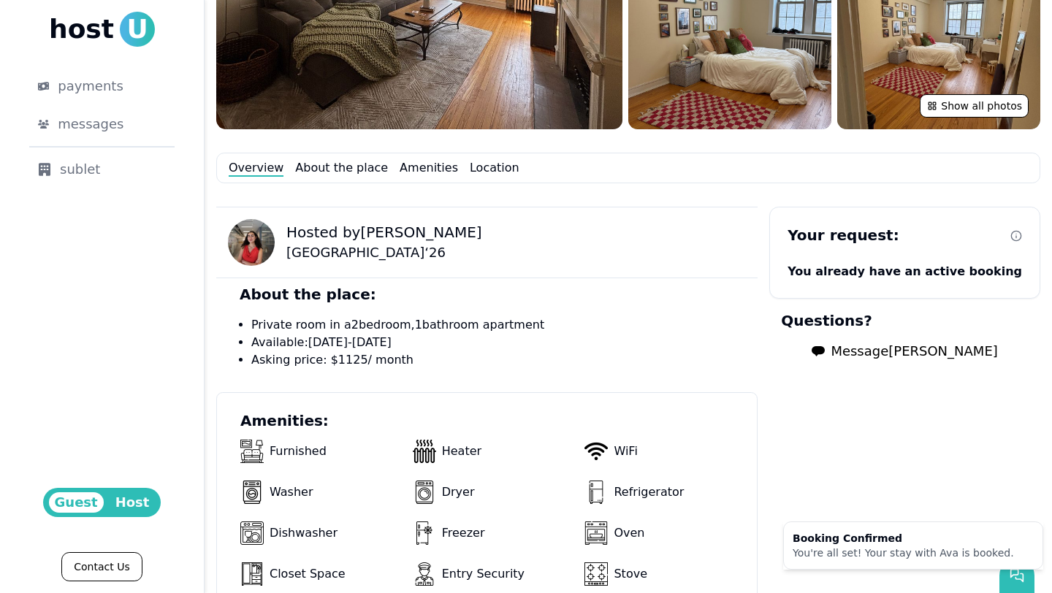
scroll to position [544, 0]
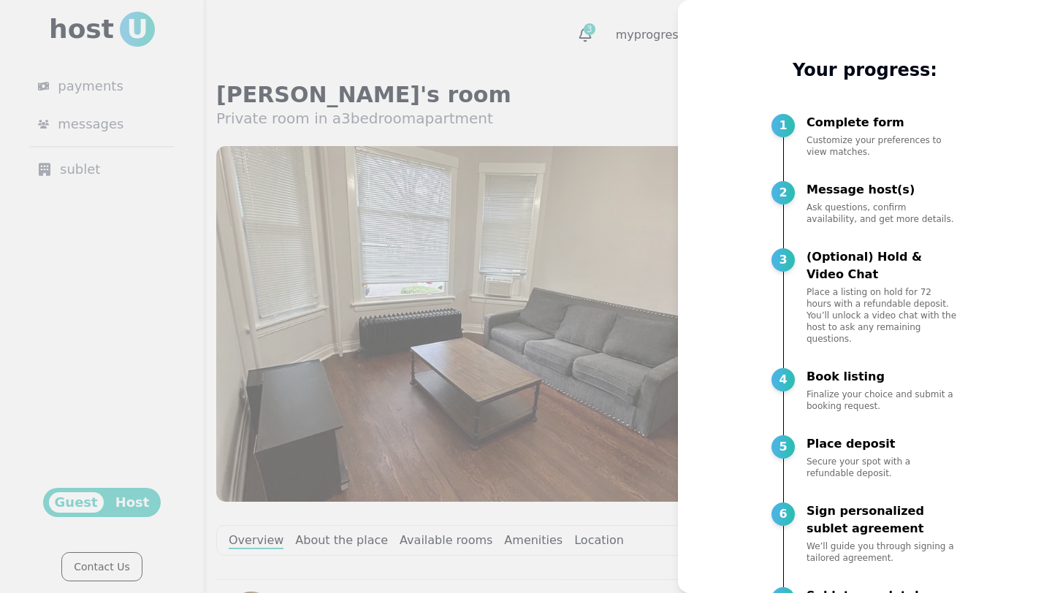
scroll to position [1043, 0]
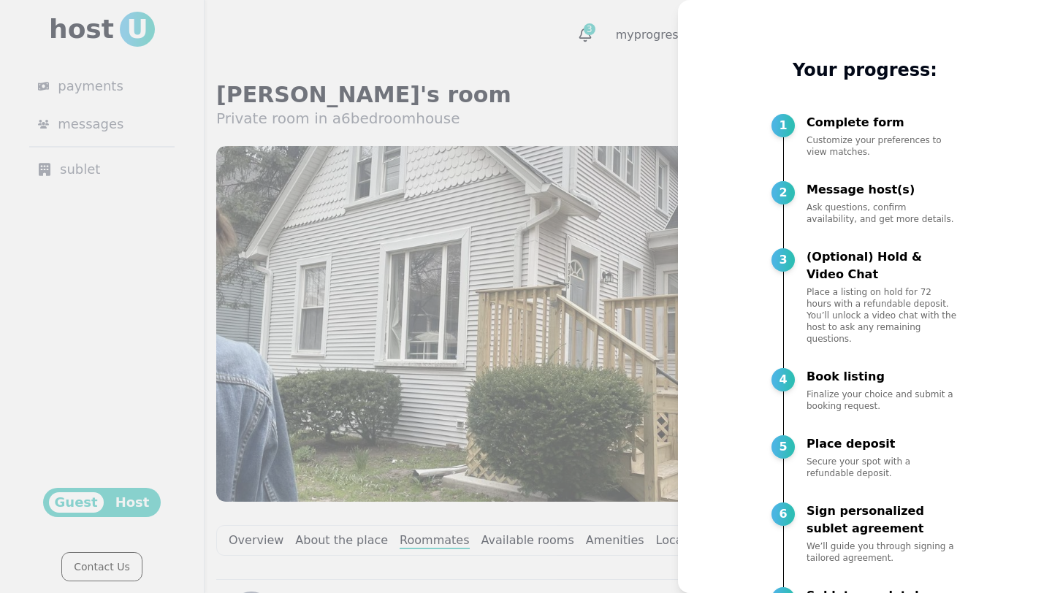
scroll to position [575, 0]
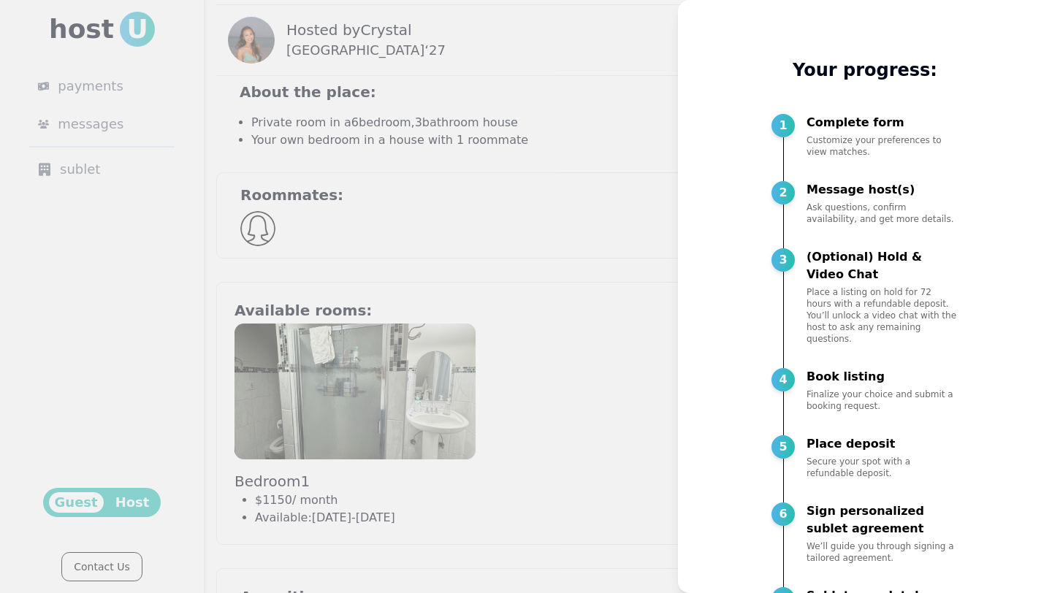
click at [567, 235] on div at bounding box center [526, 296] width 1052 height 593
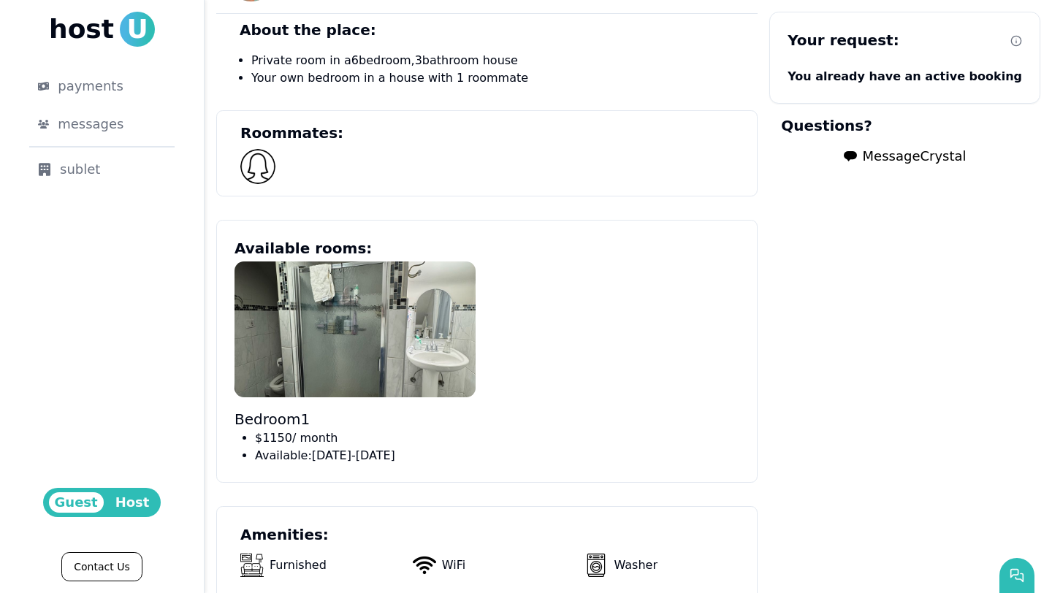
scroll to position [0, 0]
